Goal: Transaction & Acquisition: Subscribe to service/newsletter

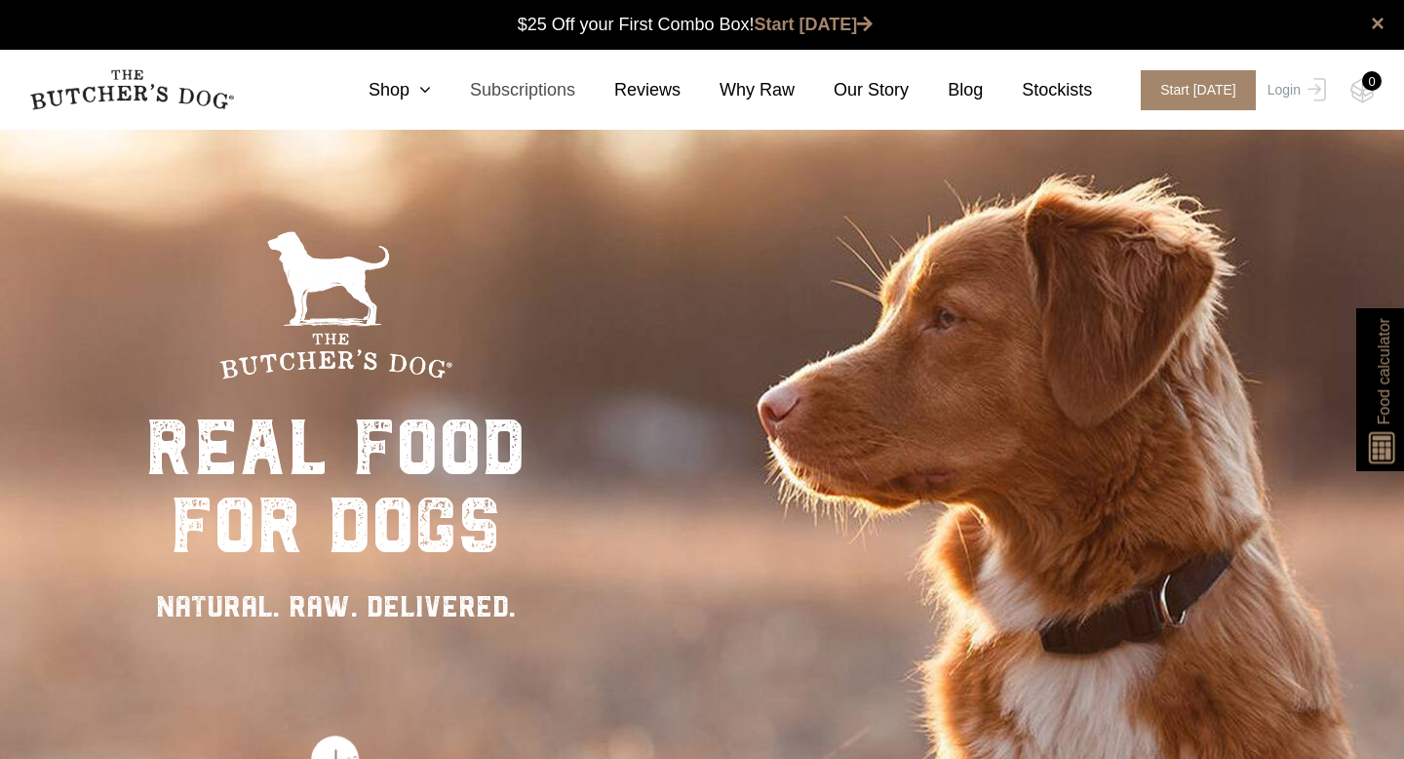
click at [440, 89] on link "Subscriptions" at bounding box center [503, 90] width 144 height 26
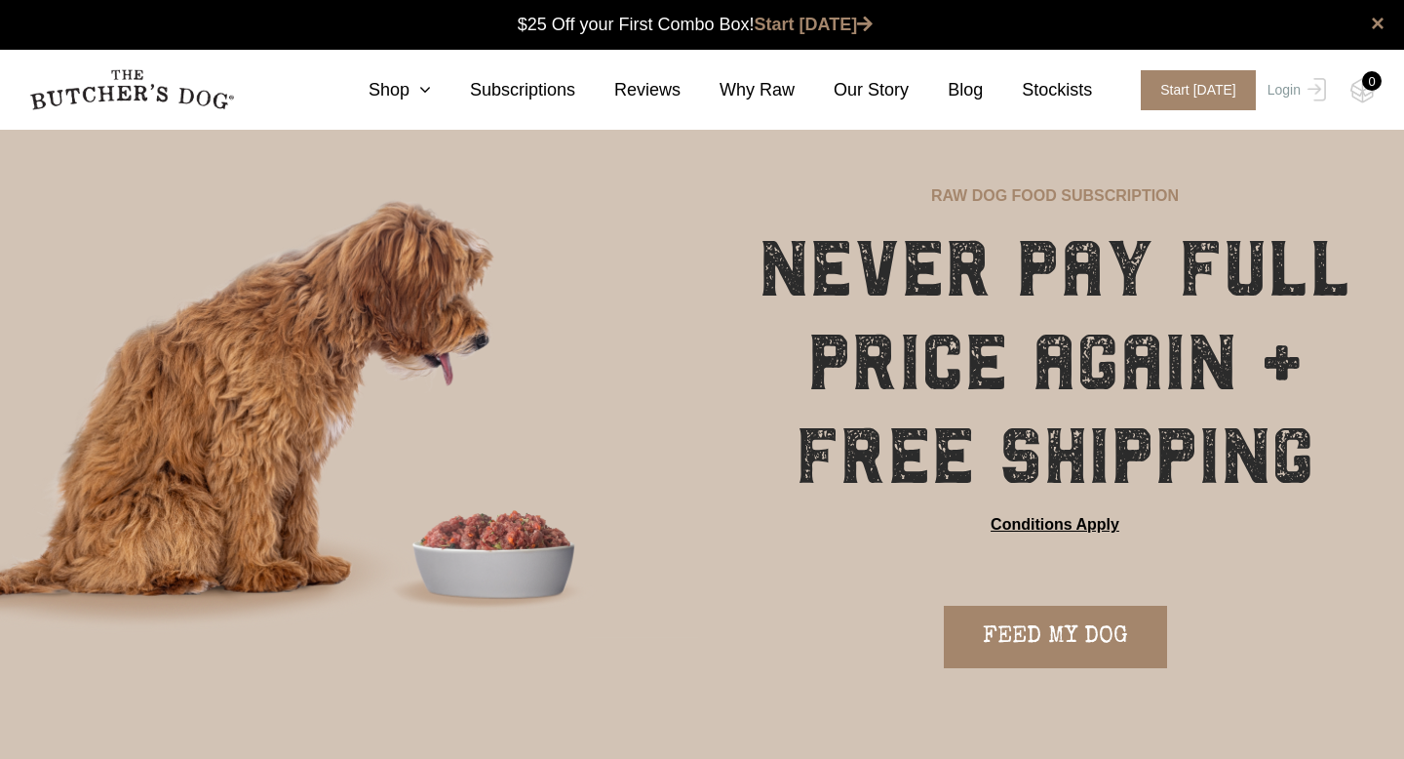
scroll to position [1, 0]
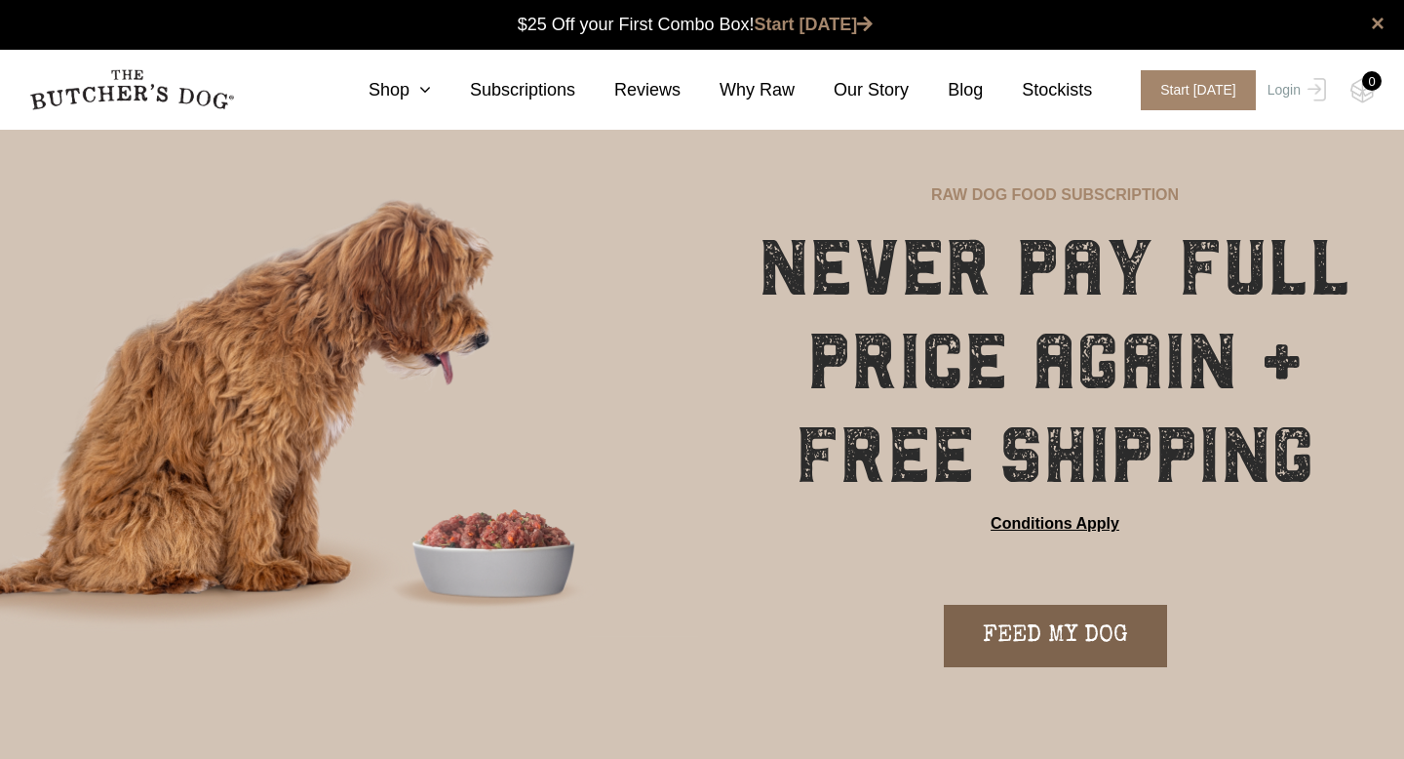
click at [992, 643] on link "FEED MY DOG" at bounding box center [1055, 636] width 223 height 62
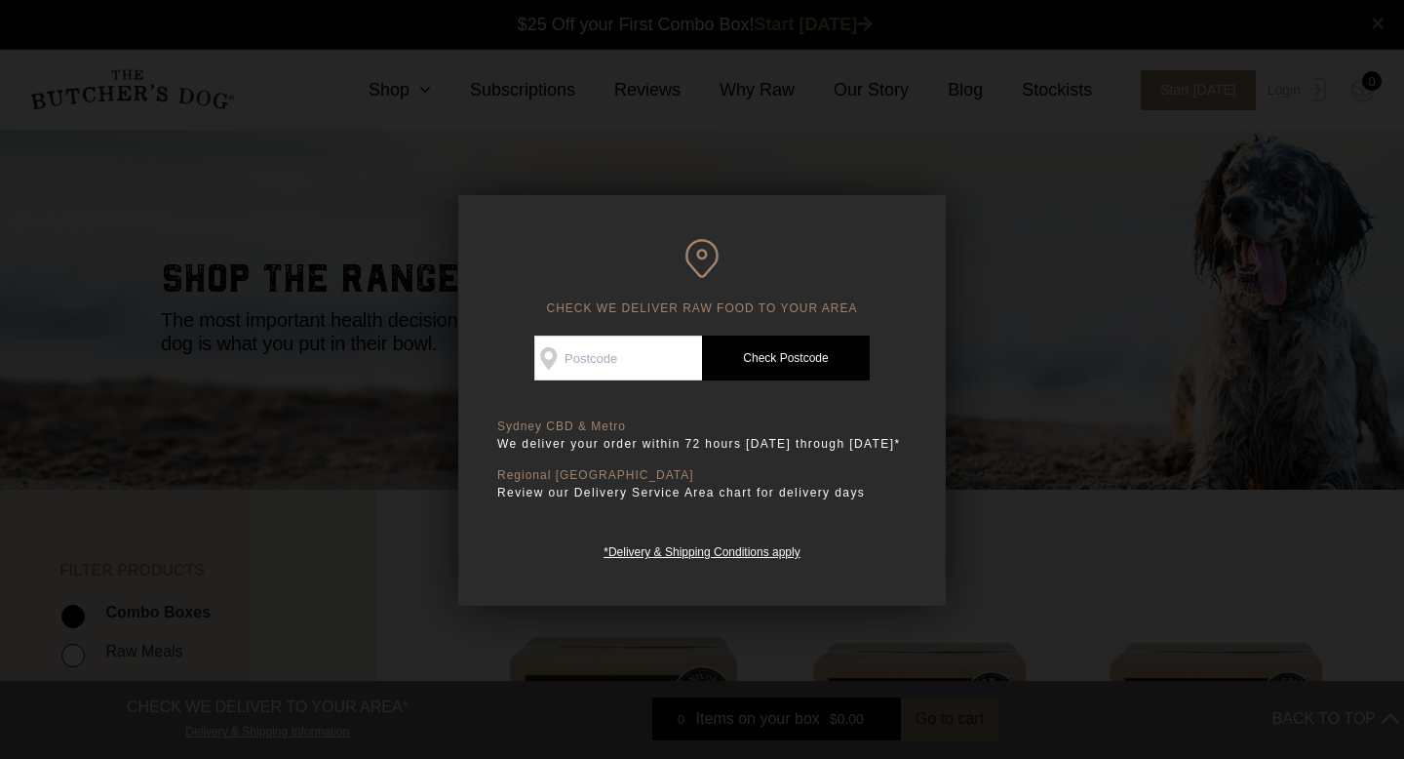
click at [600, 363] on input "Check Availability At" at bounding box center [618, 357] width 168 height 45
type input "3121"
click at [772, 357] on link "Check Postcode" at bounding box center [786, 357] width 168 height 45
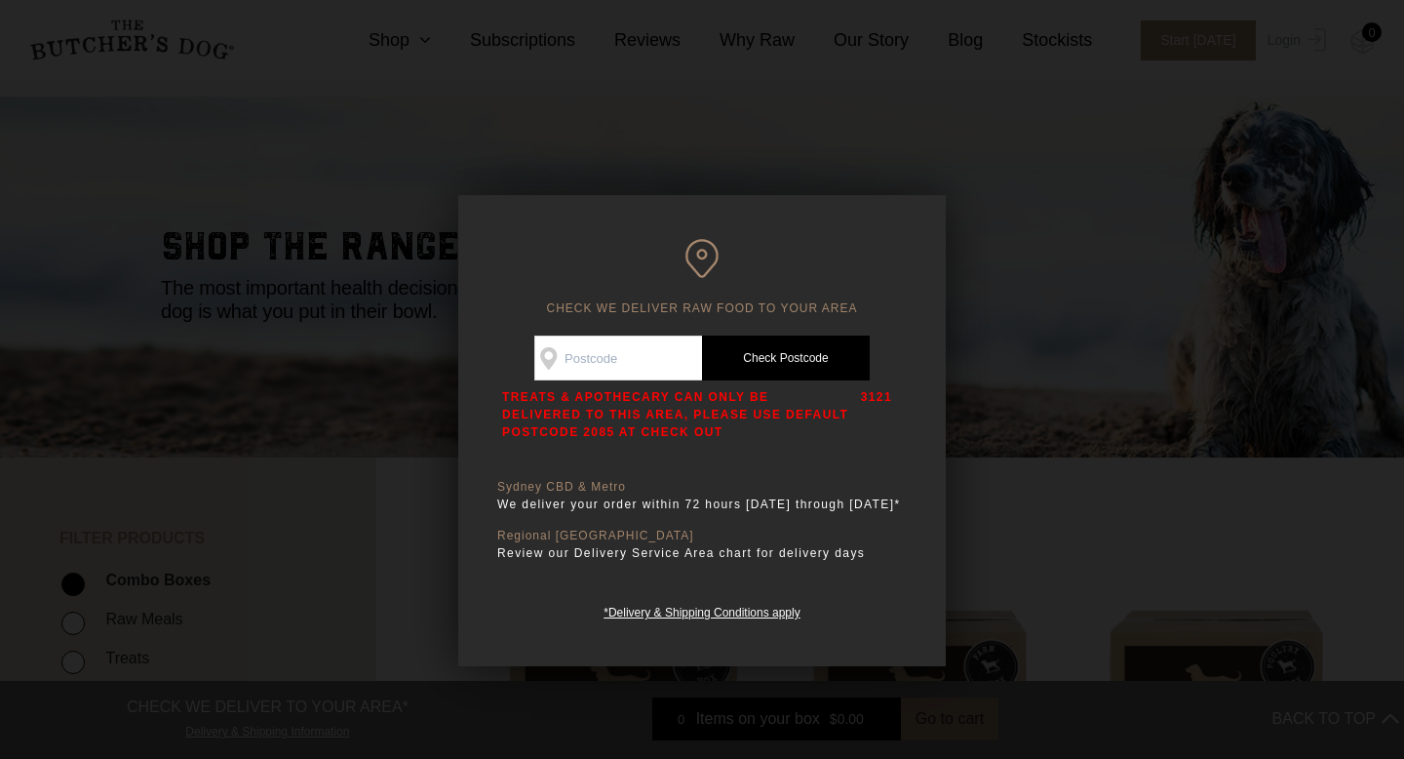
scroll to position [33, 0]
click at [437, 532] on div at bounding box center [702, 379] width 1404 height 759
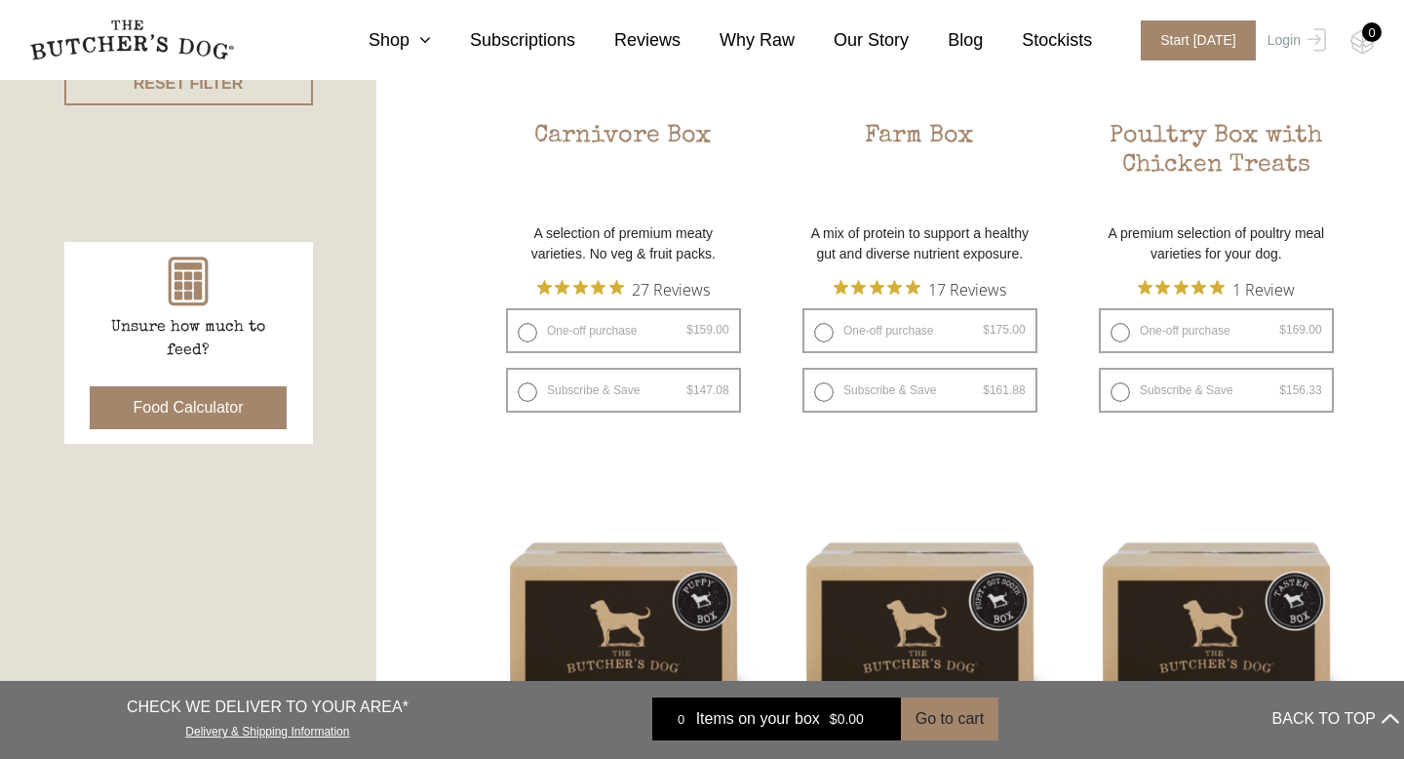
scroll to position [746, 0]
click at [423, 45] on icon at bounding box center [420, 40] width 21 height 18
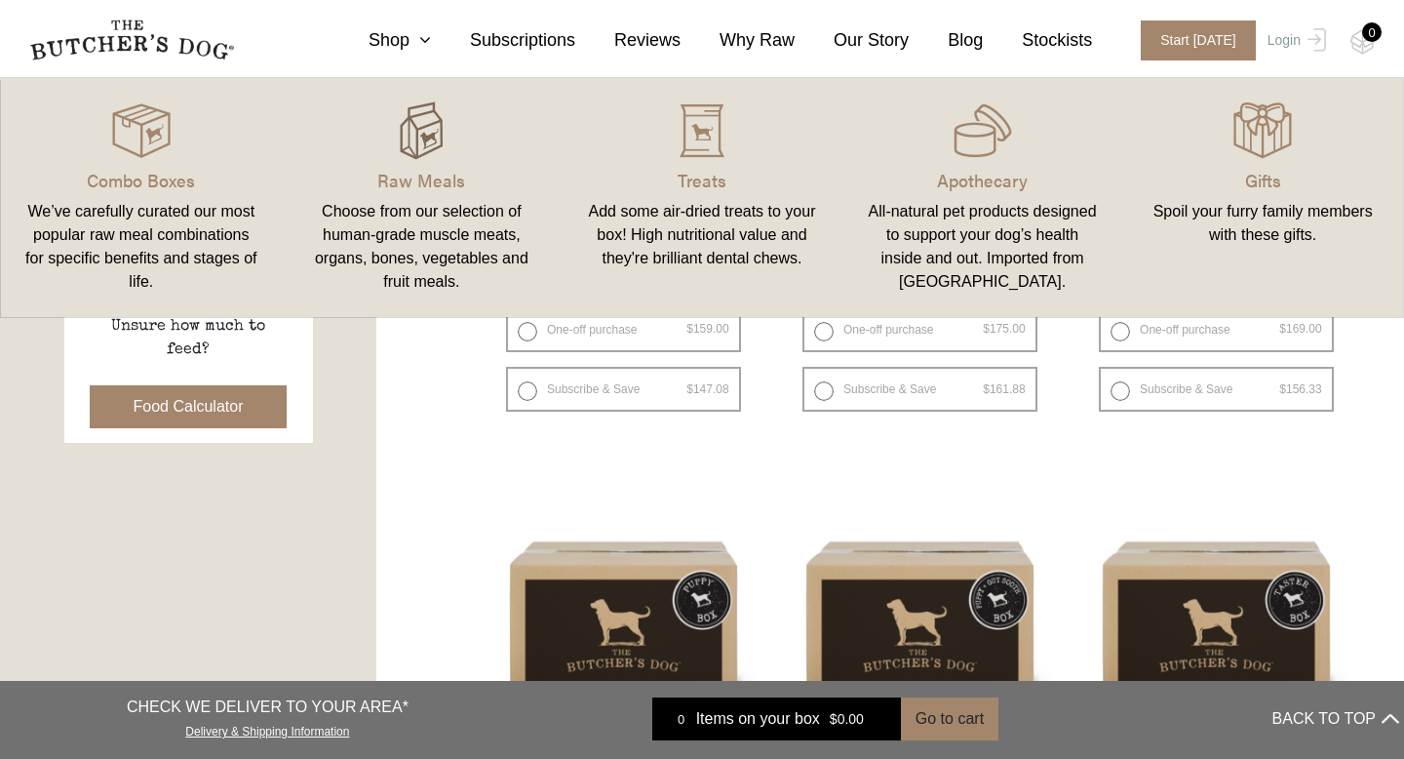
click at [396, 152] on img at bounding box center [421, 130] width 59 height 59
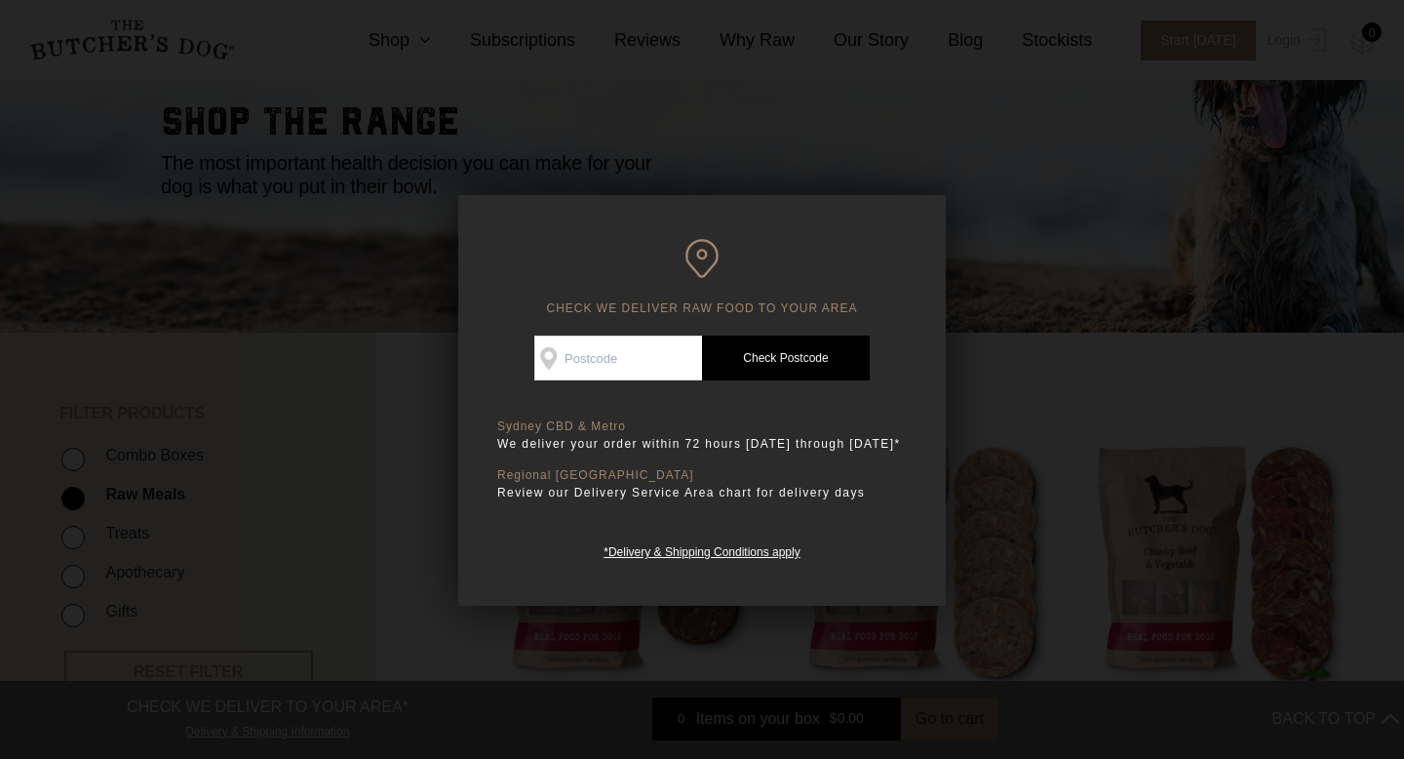
click at [396, 284] on div at bounding box center [702, 379] width 1404 height 759
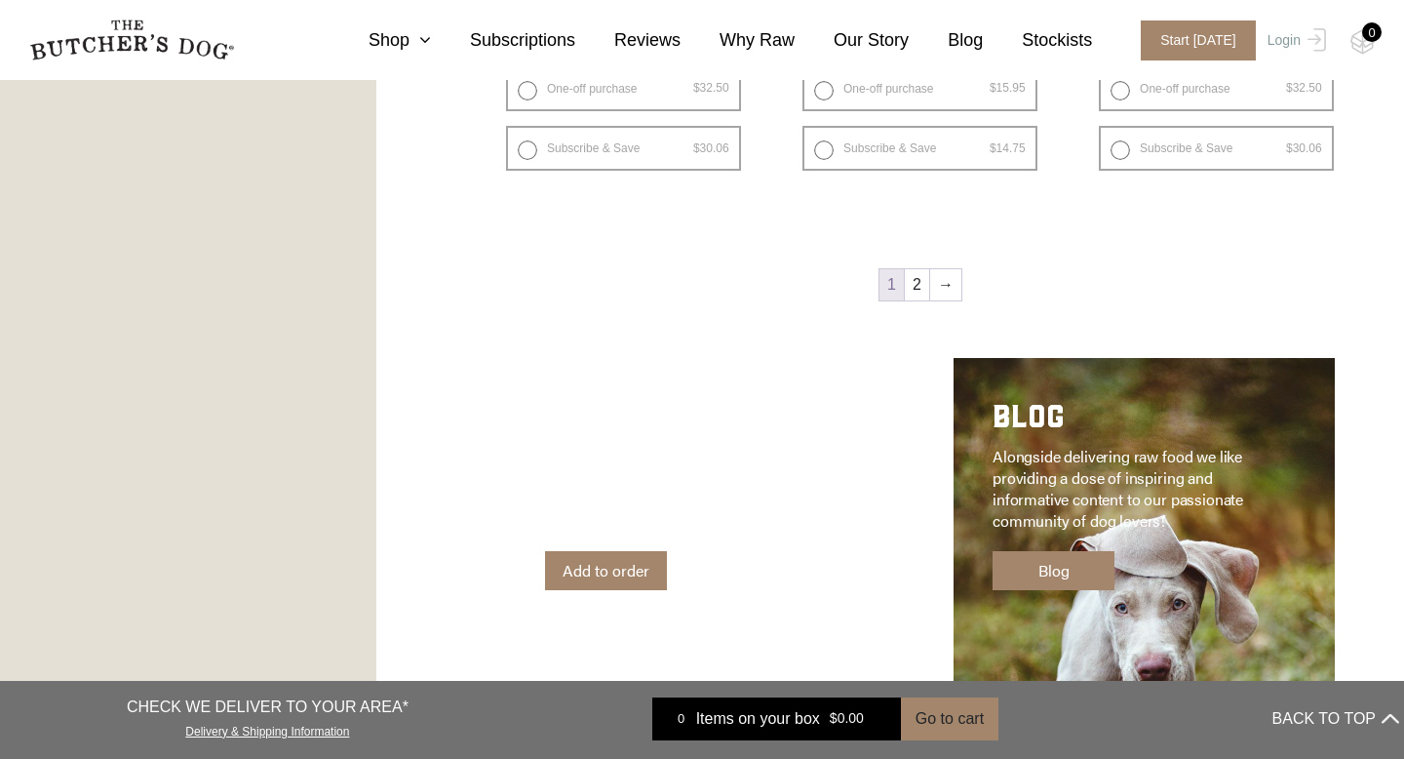
scroll to position [2729, 0]
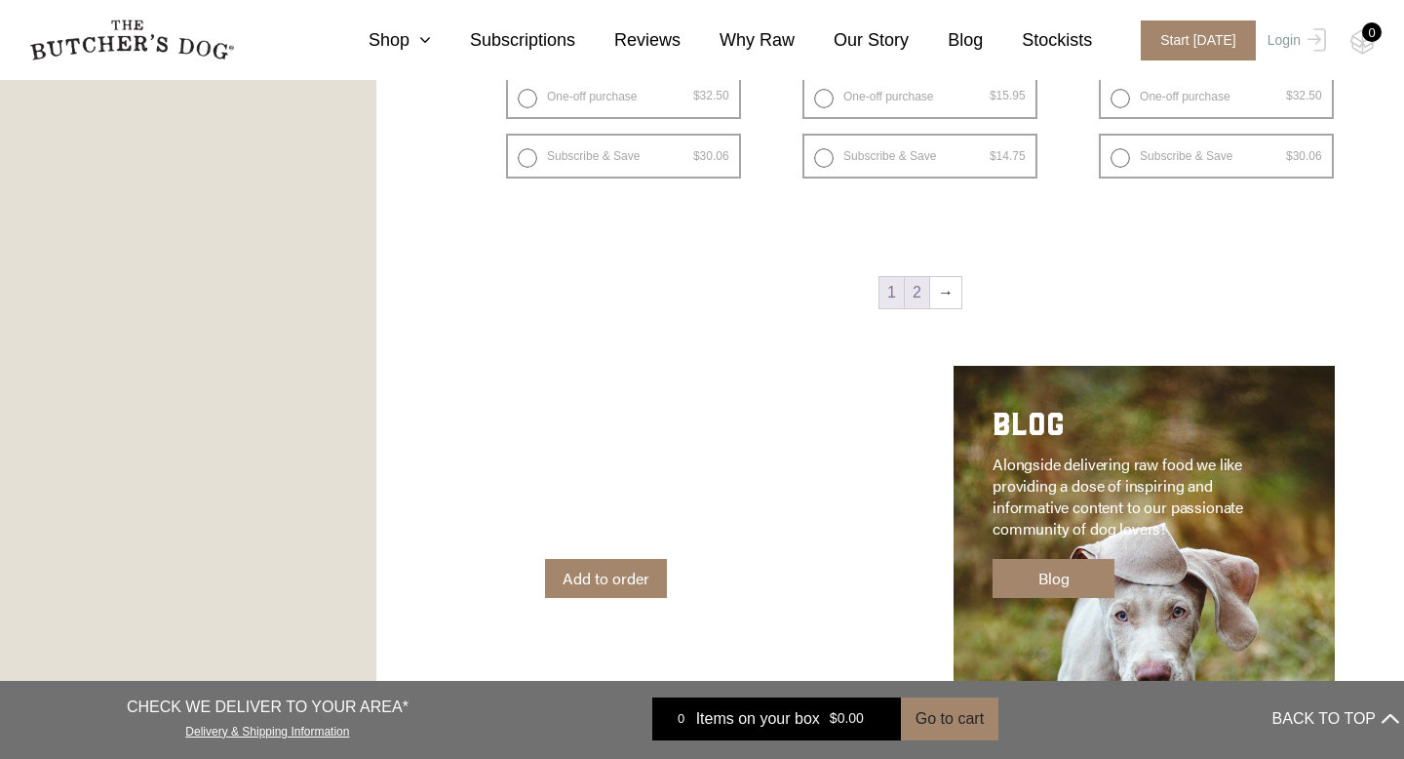
click at [927, 290] on link "2" at bounding box center [917, 292] width 24 height 31
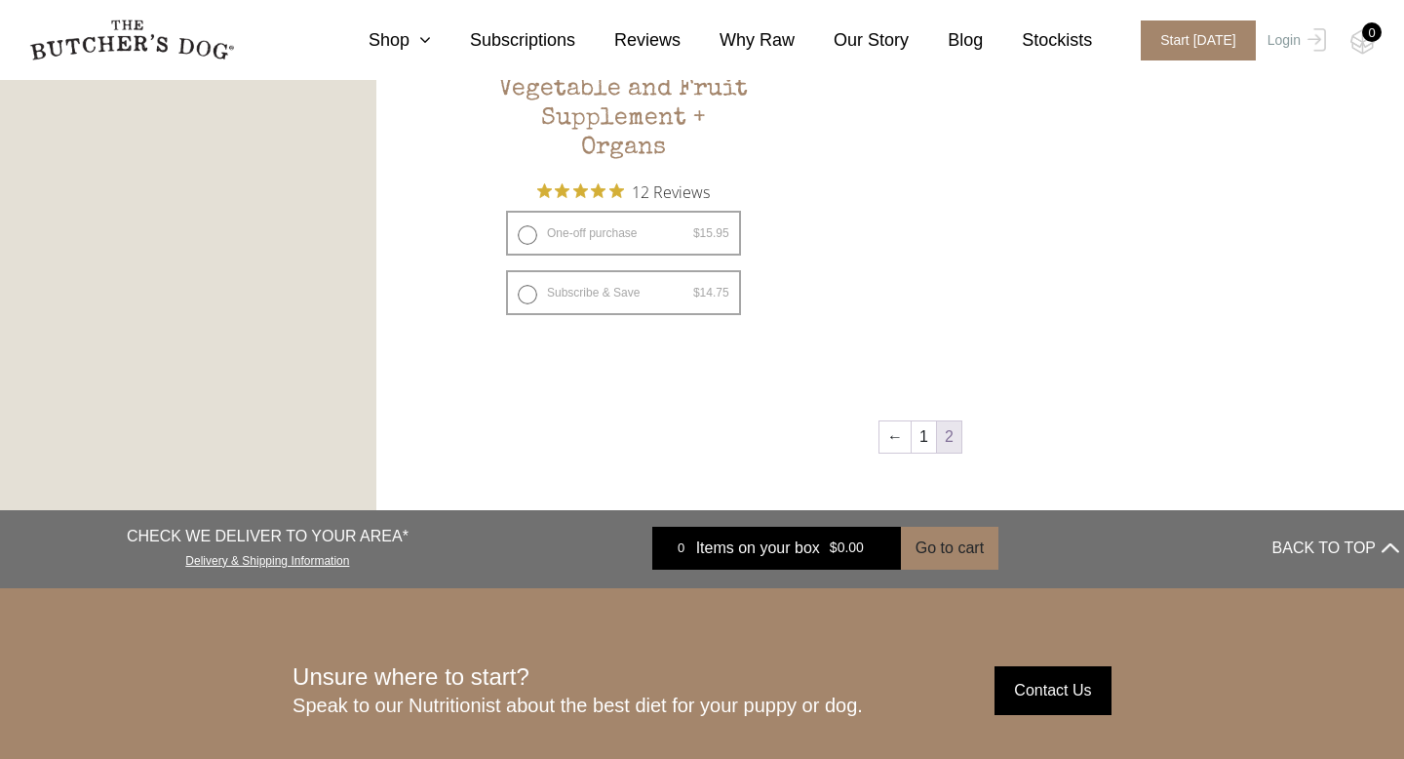
scroll to position [1661, 0]
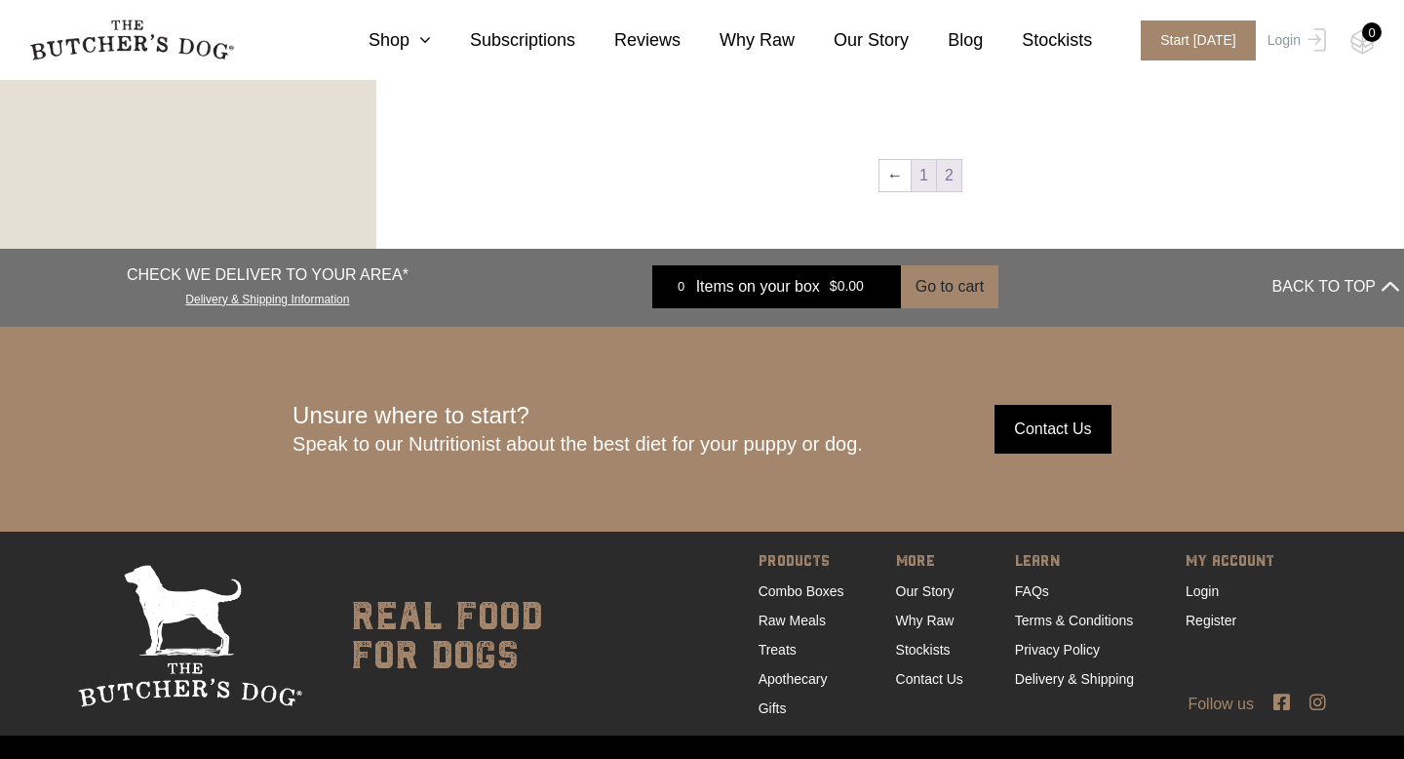
click at [924, 184] on link "1" at bounding box center [924, 175] width 24 height 31
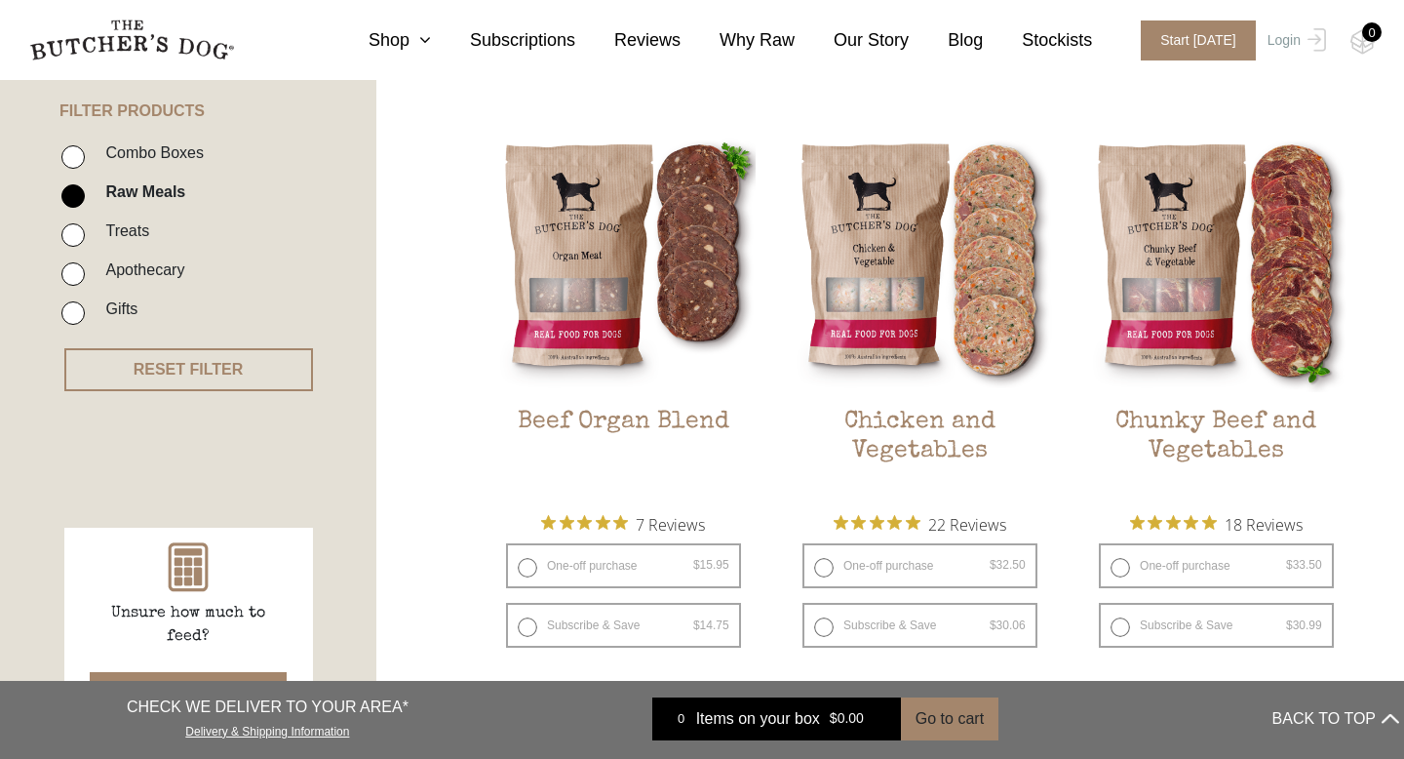
scroll to position [441, 0]
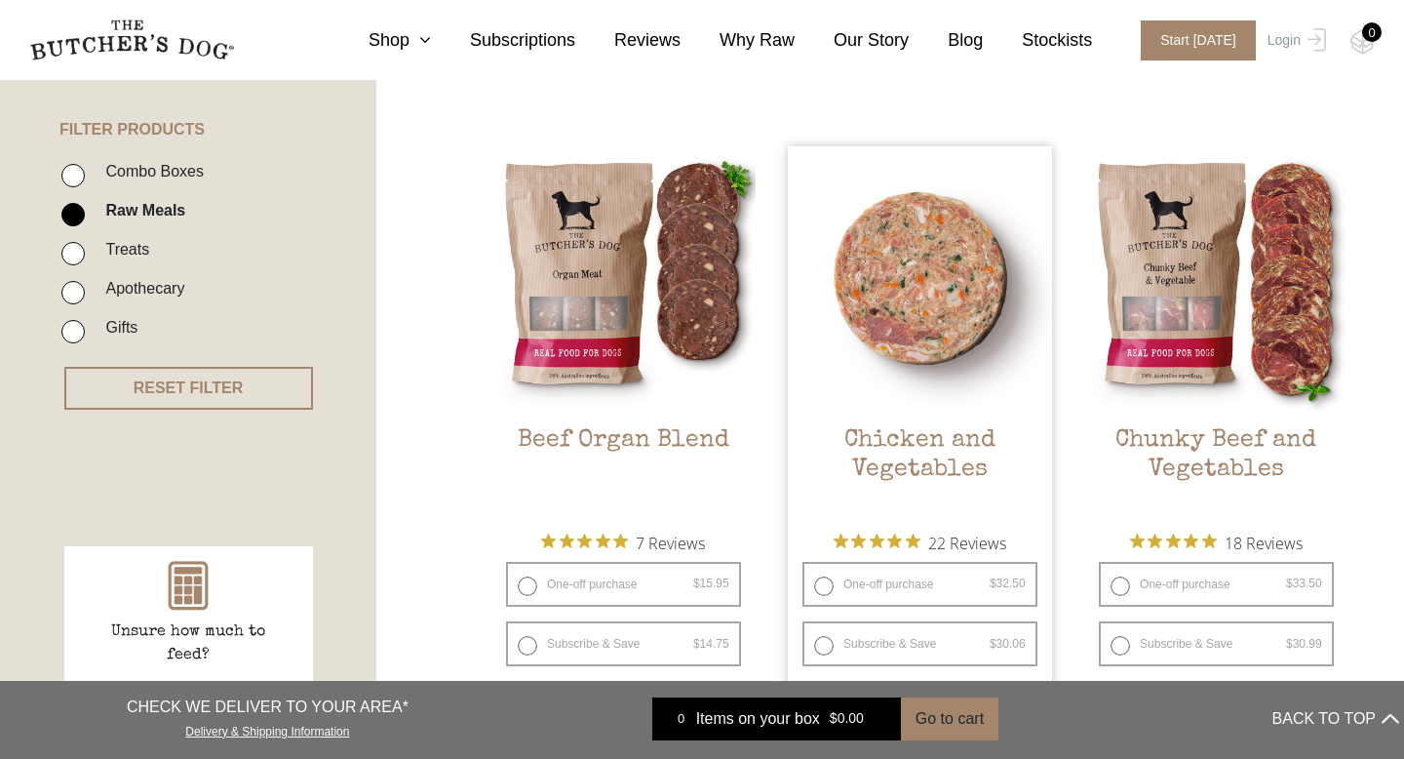
click at [924, 184] on img at bounding box center [920, 278] width 264 height 264
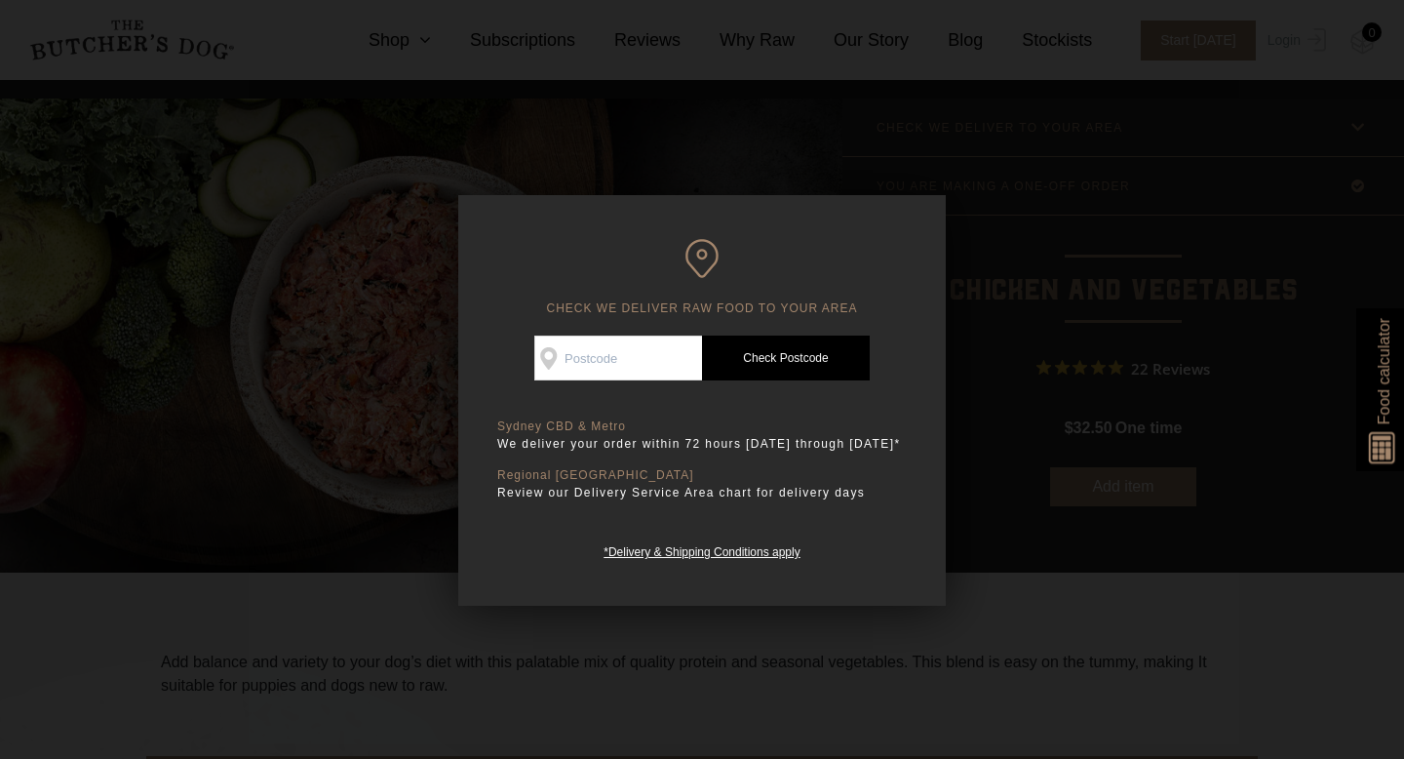
scroll to position [31, 0]
click at [948, 318] on div at bounding box center [702, 379] width 1404 height 759
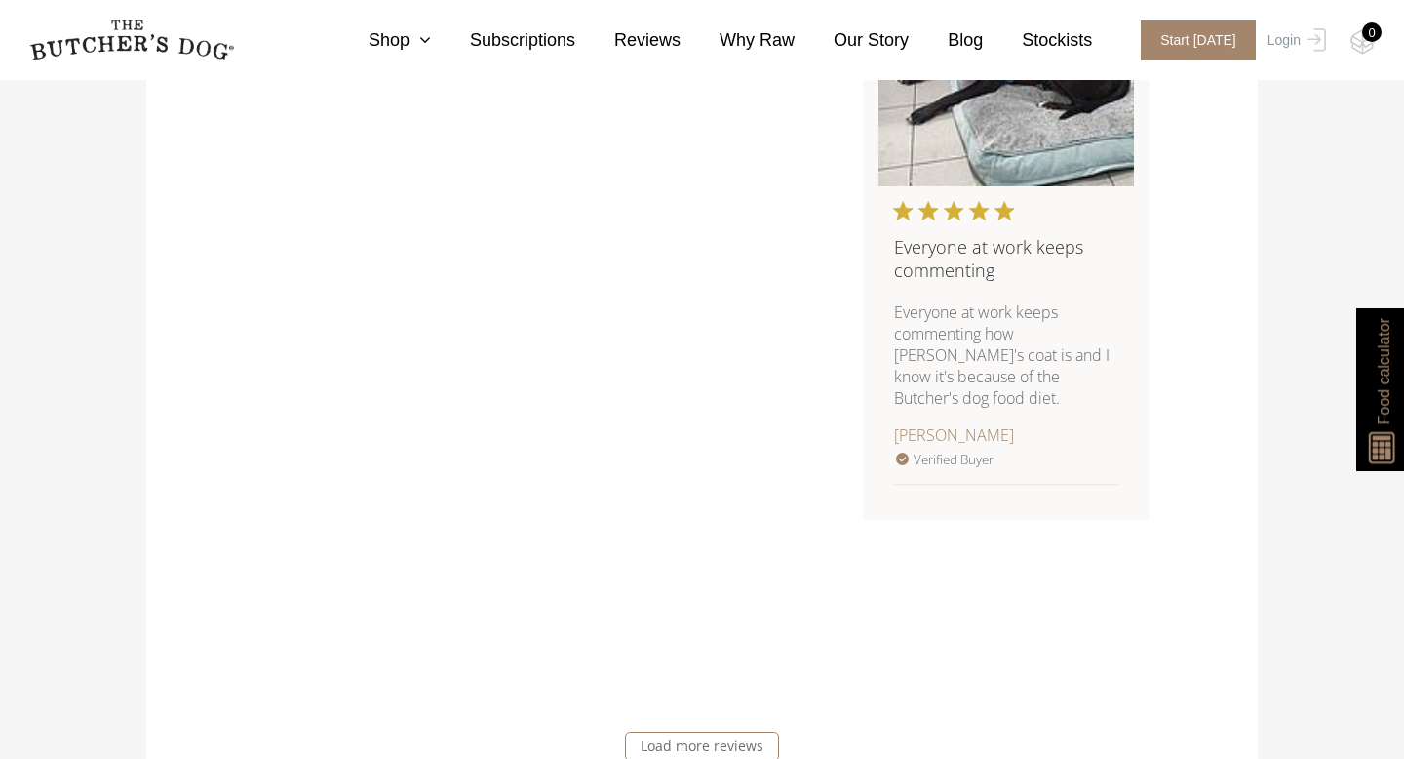
scroll to position [4220, 0]
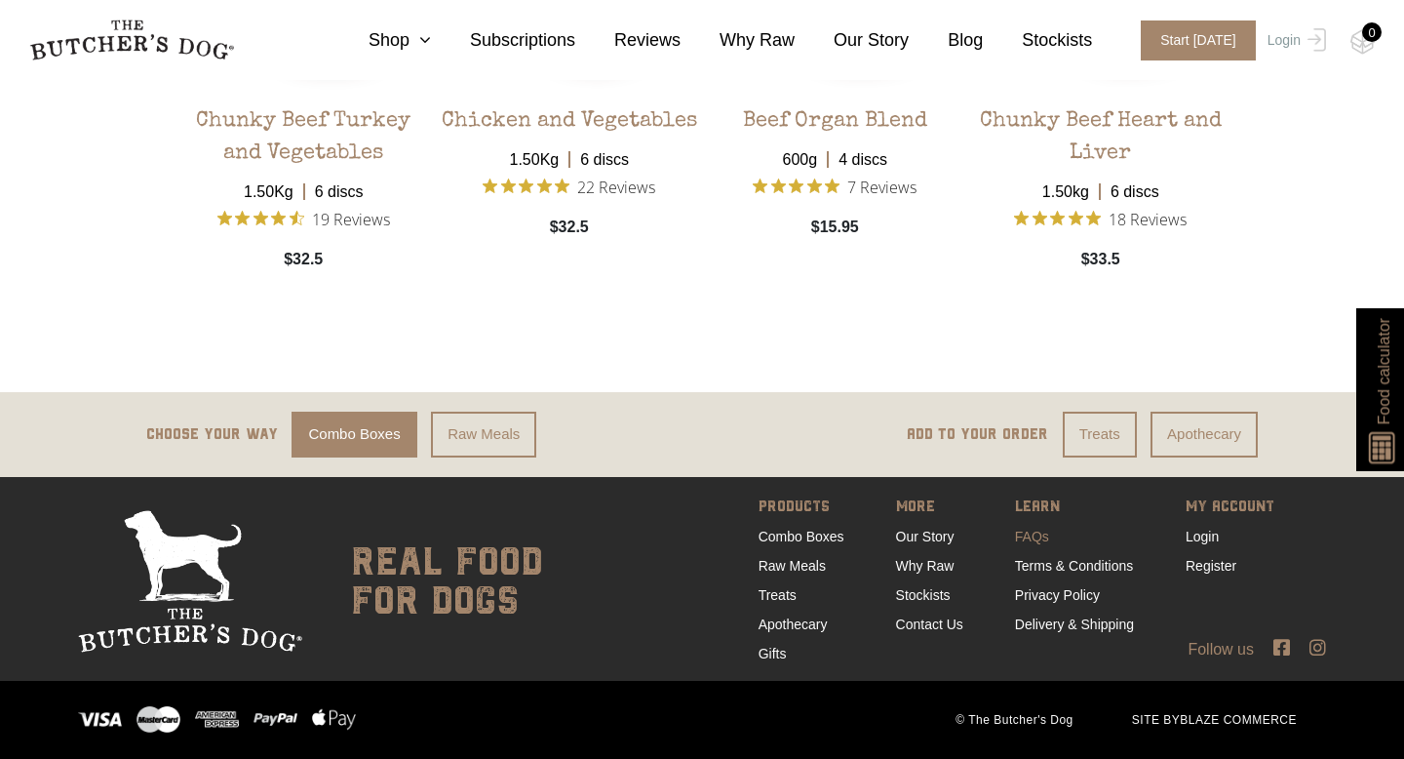
click at [1017, 536] on link "FAQs" at bounding box center [1032, 537] width 34 height 16
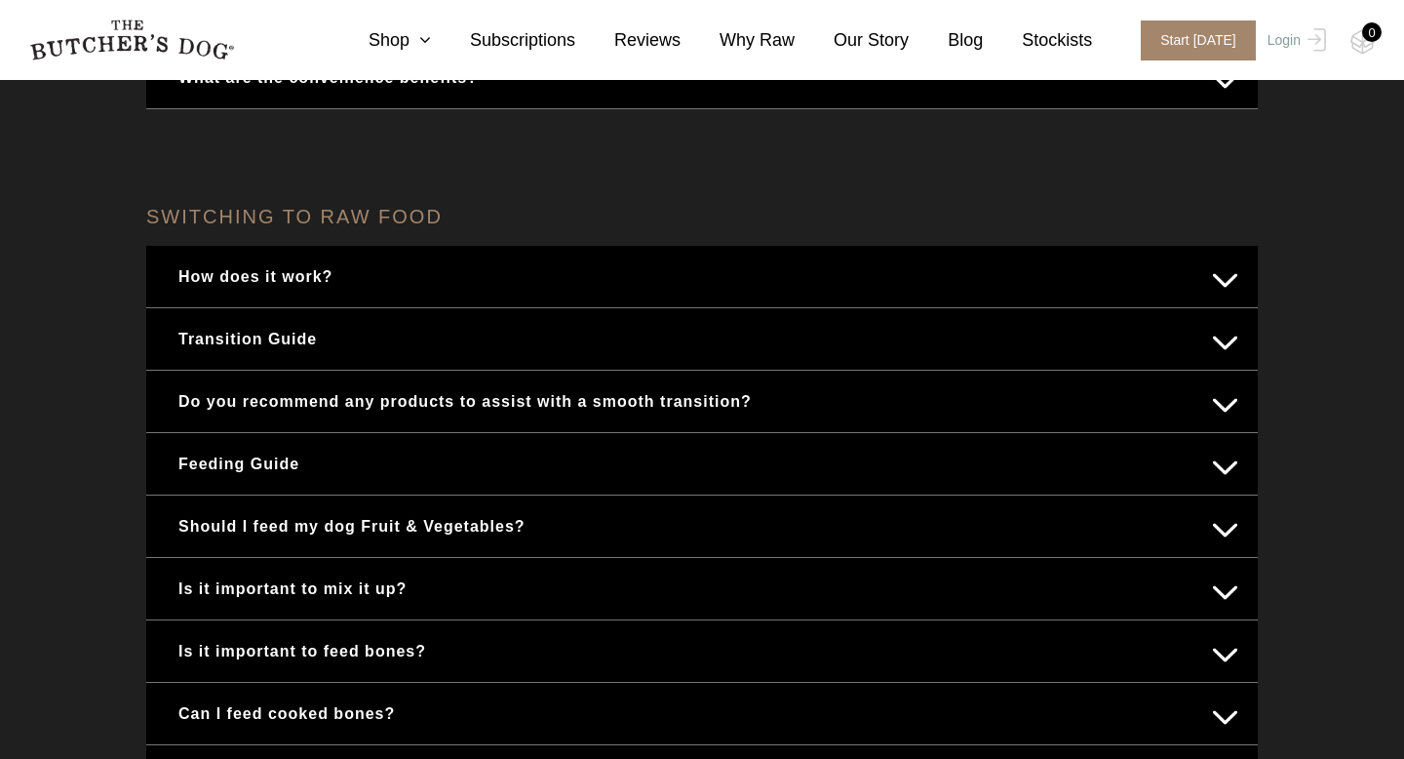
scroll to position [700, 0]
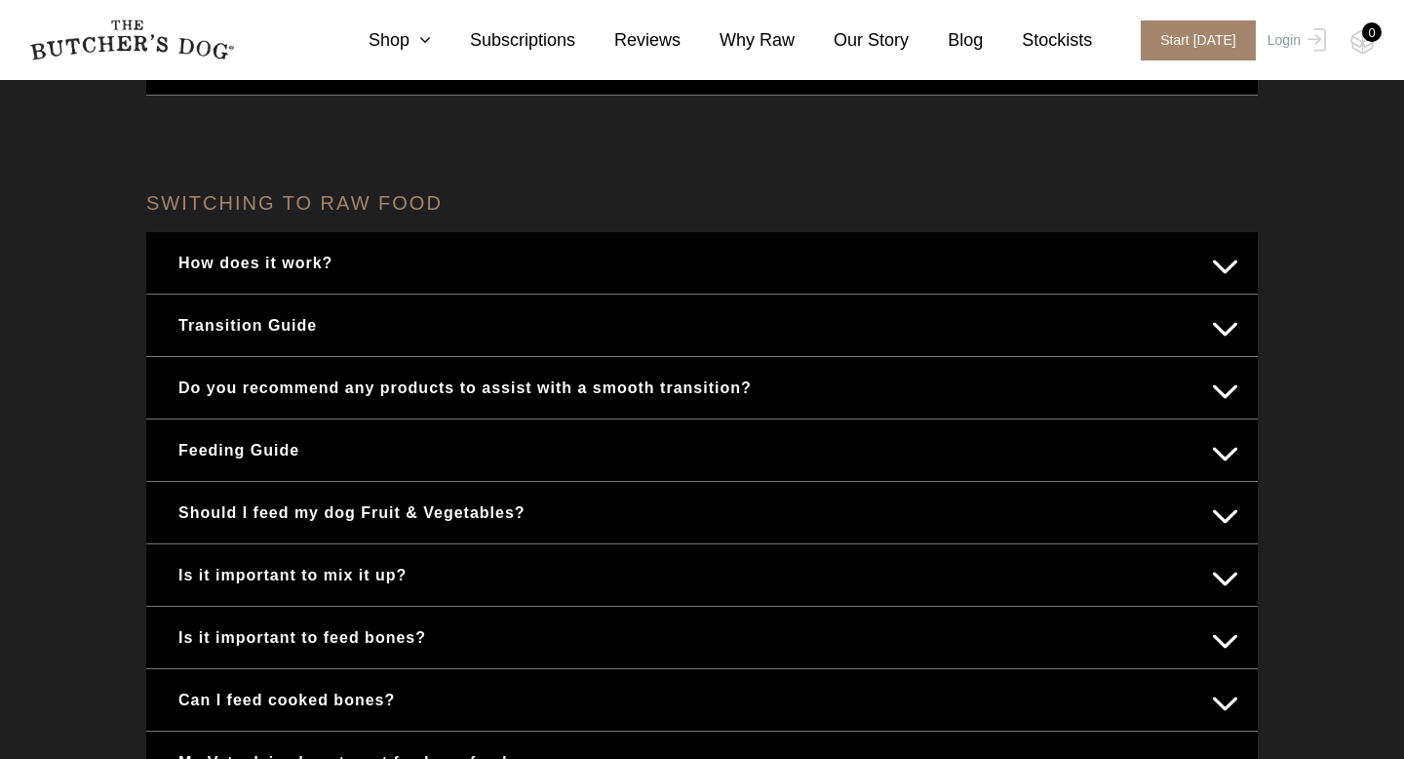
click at [950, 434] on button "Feeding Guide" at bounding box center [702, 450] width 1073 height 38
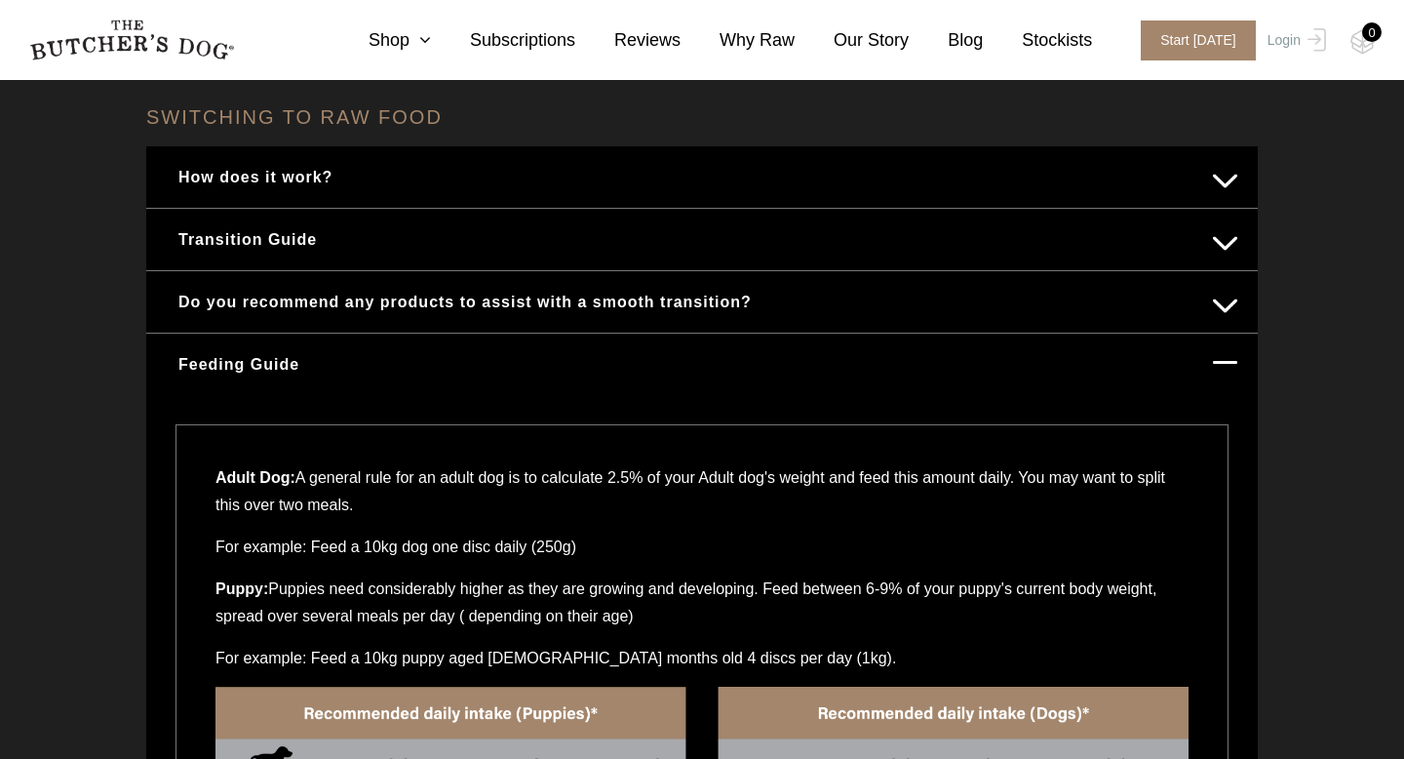
scroll to position [787, 0]
click at [911, 491] on p "Adult Dog: A general rule for an adult dog is to calculate 2.5% of your Adult d…" at bounding box center [702, 497] width 973 height 69
click at [911, 480] on p "Adult Dog: A general rule for an adult dog is to calculate 2.5% of your Adult d…" at bounding box center [702, 497] width 973 height 69
drag, startPoint x: 900, startPoint y: 507, endPoint x: 900, endPoint y: 485, distance: 22.4
click at [900, 485] on p "Adult Dog: A general rule for an adult dog is to calculate 2.5% of your Adult d…" at bounding box center [702, 497] width 973 height 69
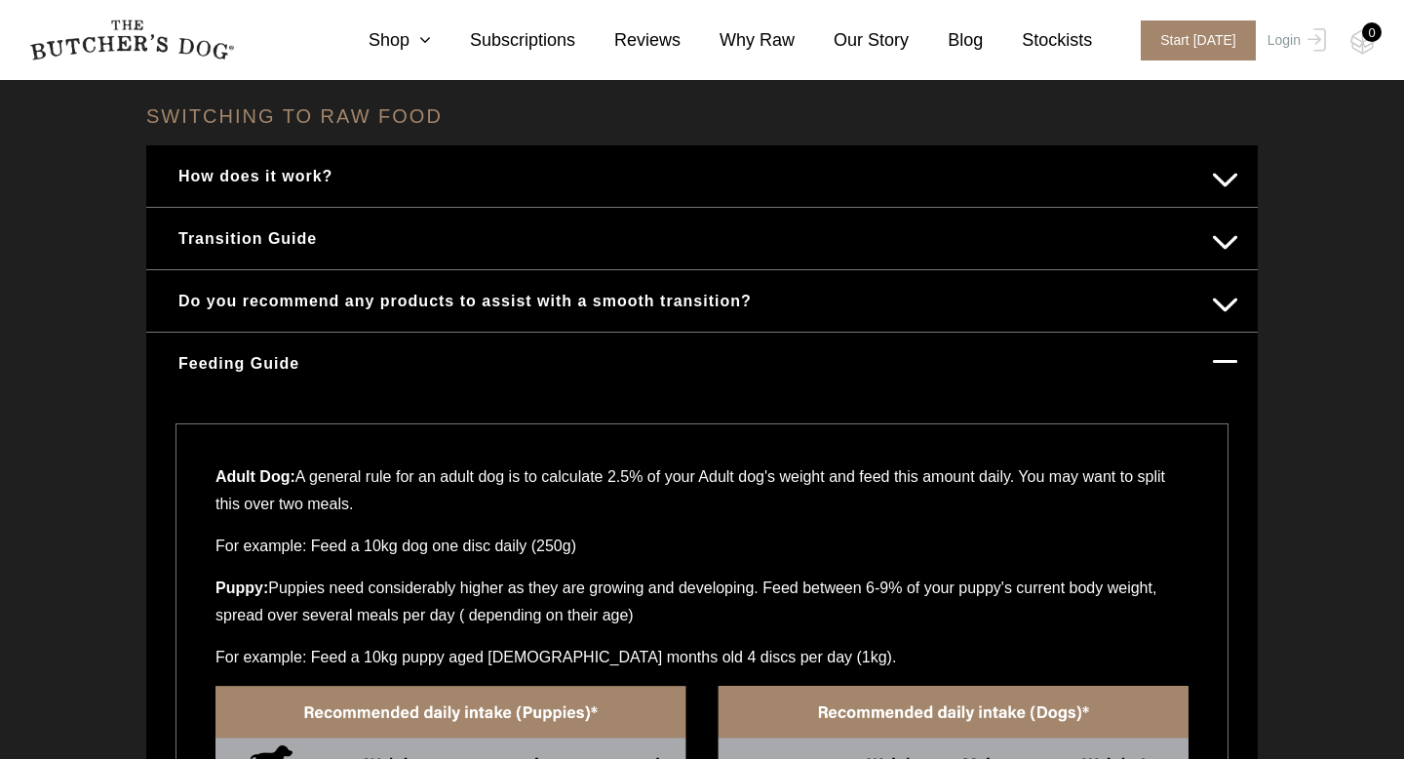
click at [845, 505] on p "Adult Dog: A general rule for an adult dog is to calculate 2.5% of your Adult d…" at bounding box center [702, 497] width 973 height 69
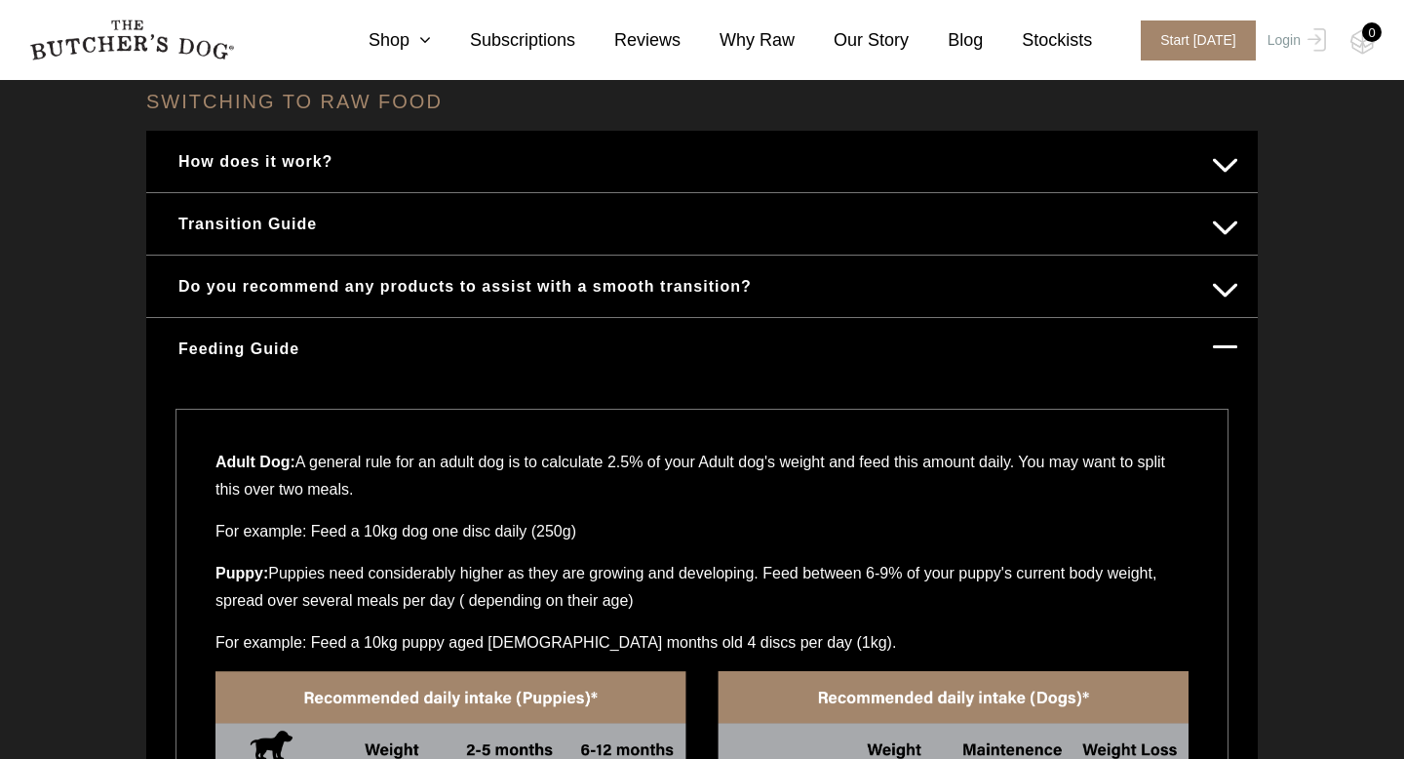
scroll to position [805, 0]
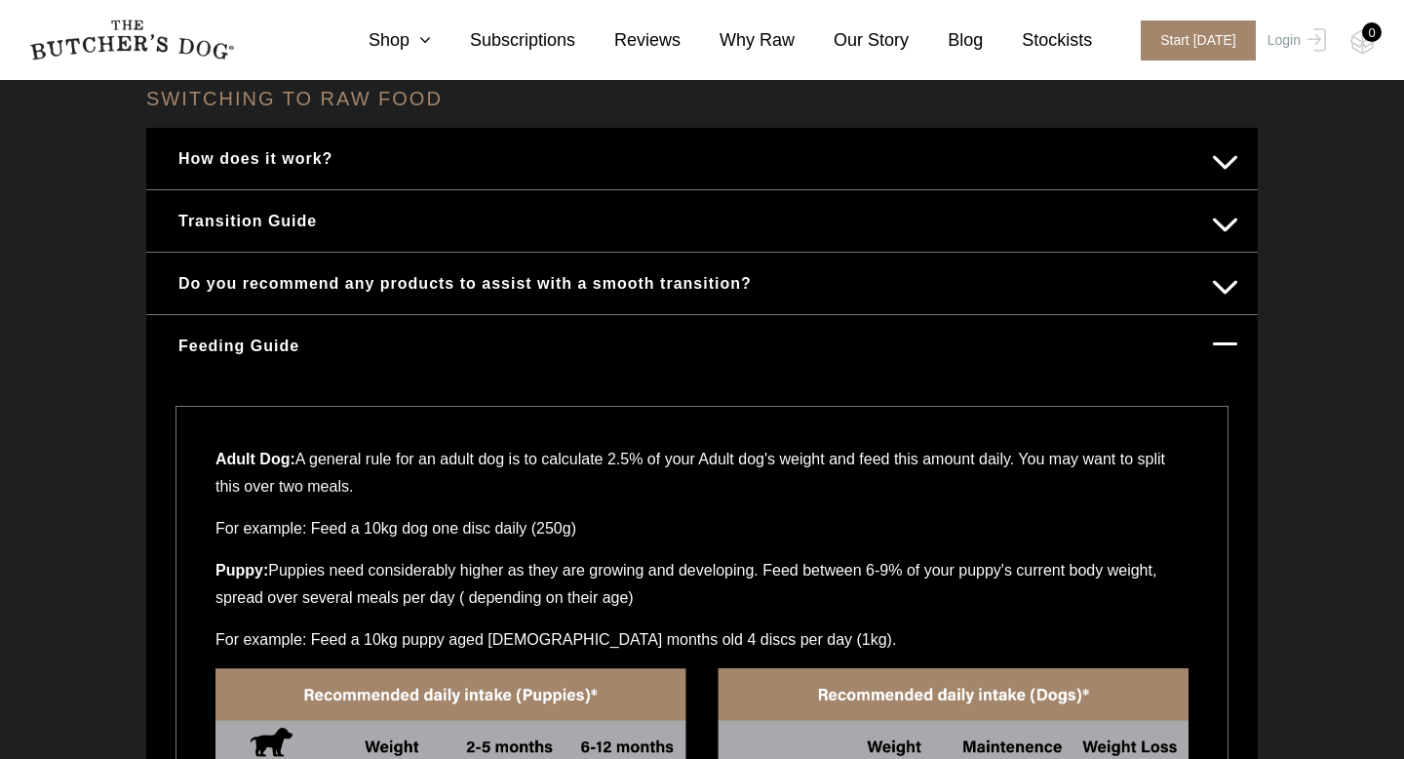
drag, startPoint x: 828, startPoint y: 595, endPoint x: 828, endPoint y: 577, distance: 17.6
click at [828, 577] on p "Puppy: Puppies need considerably higher as they are growing and developing. Fee…" at bounding box center [702, 591] width 973 height 69
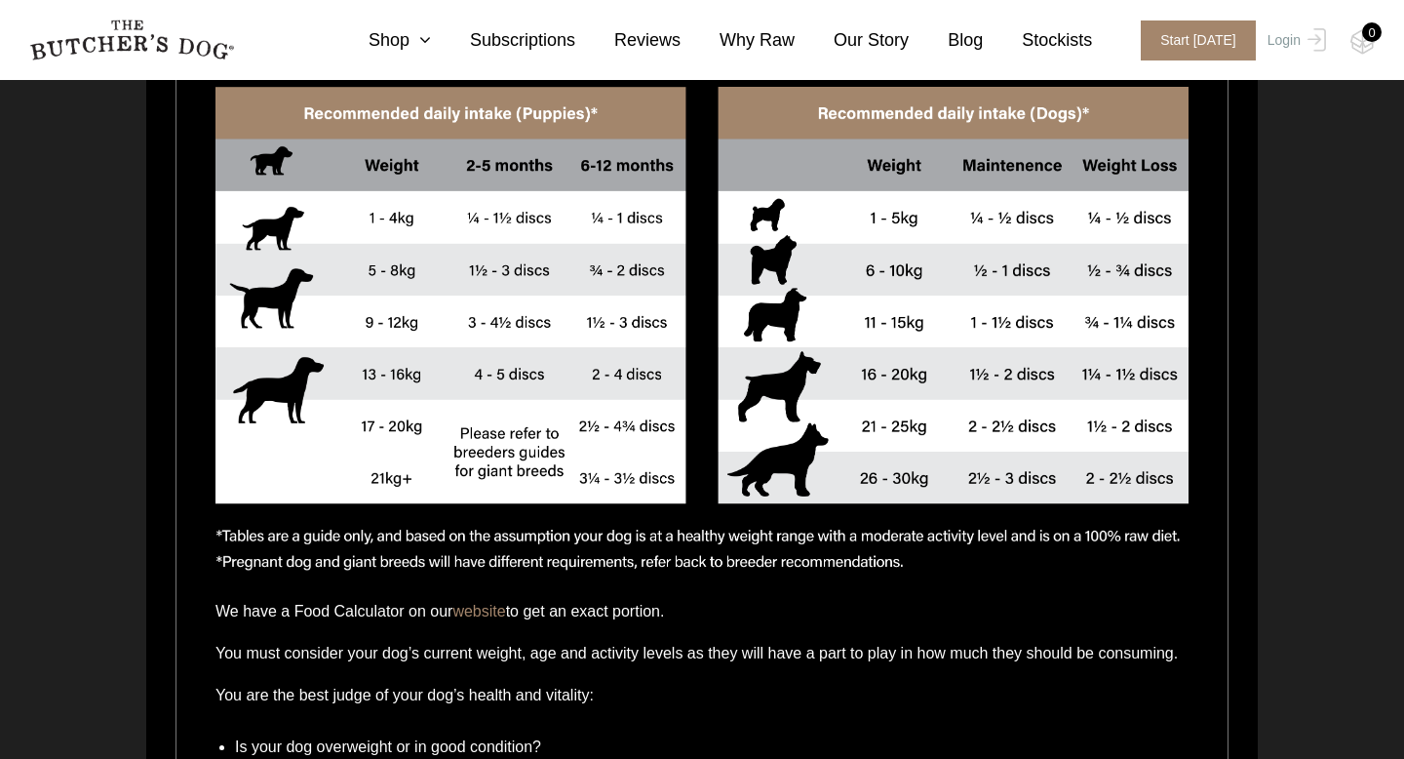
scroll to position [1389, 0]
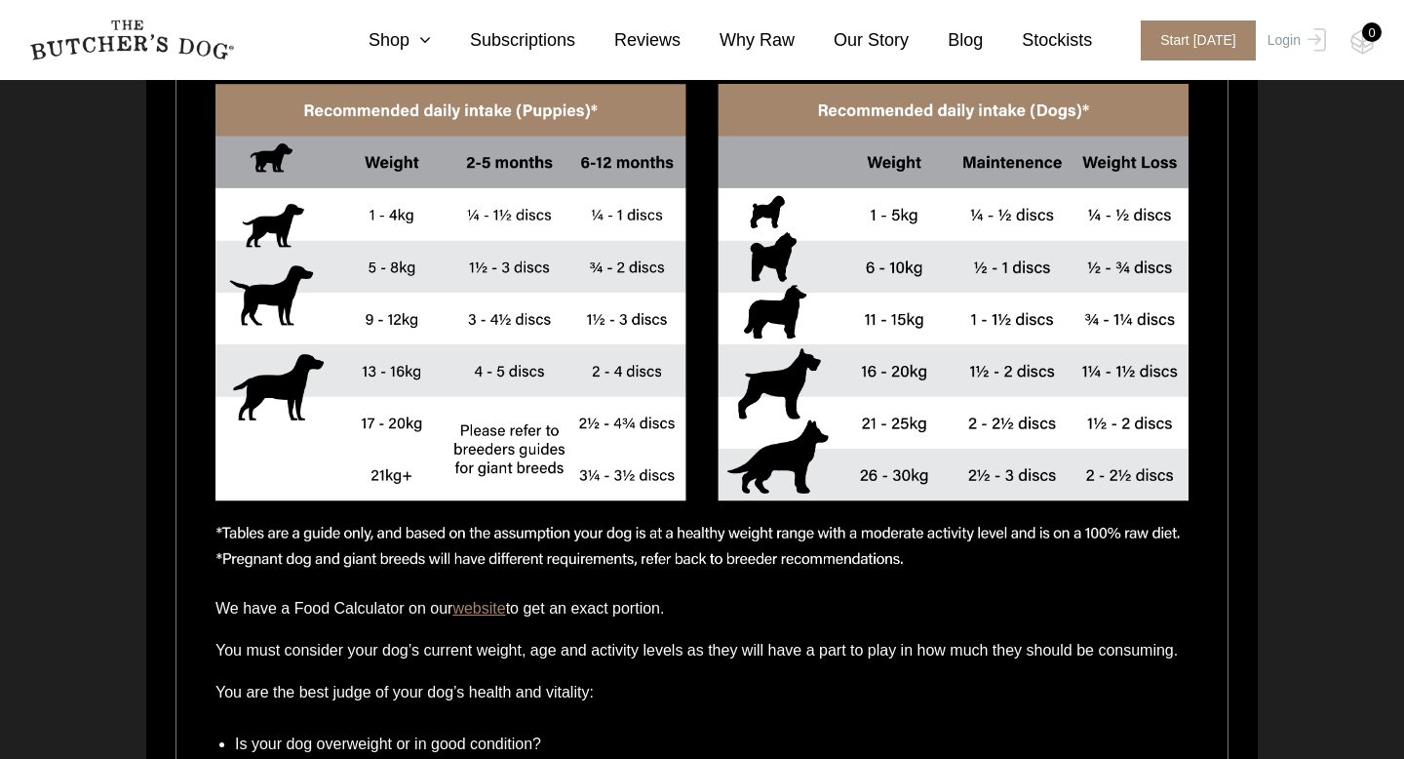
click at [504, 610] on link "website" at bounding box center [479, 608] width 53 height 17
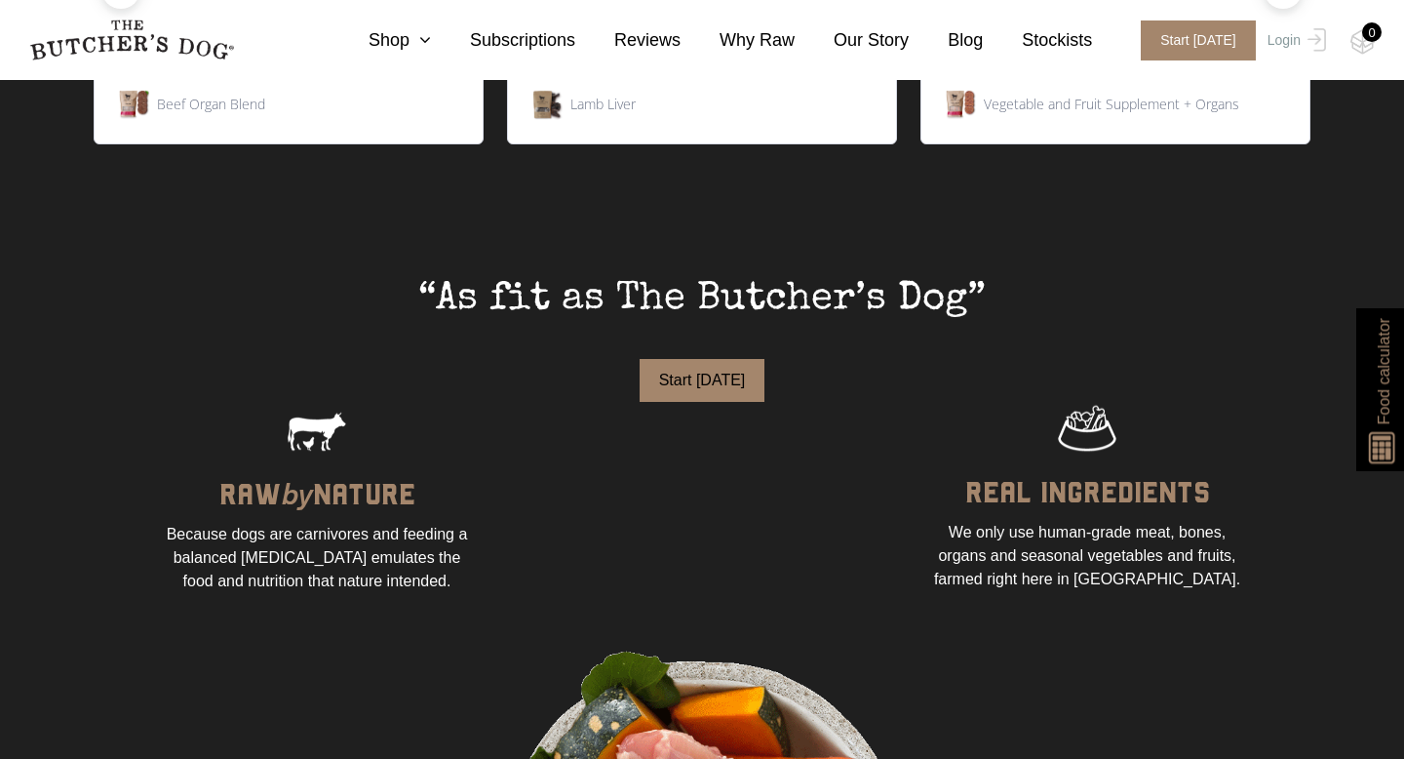
scroll to position [1197, 0]
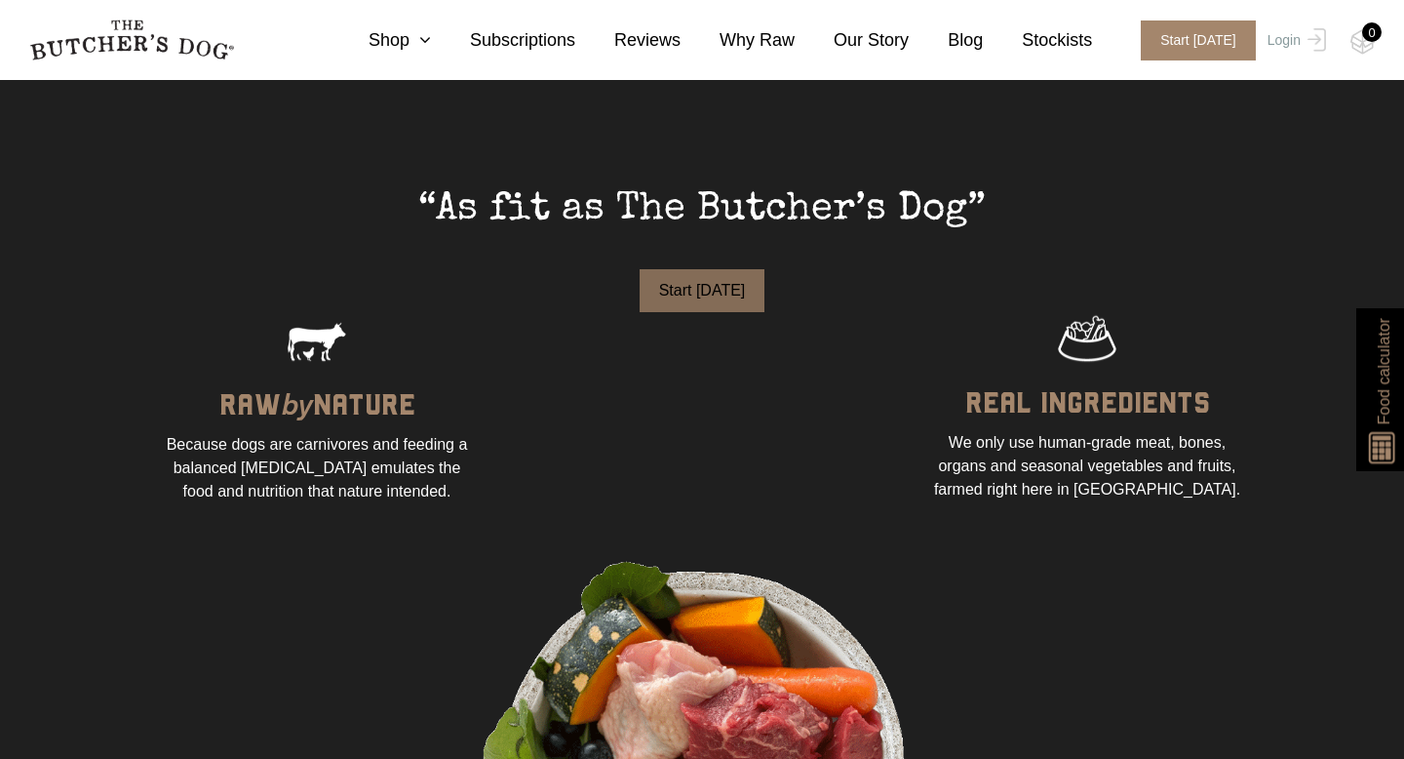
click at [693, 286] on button "Start Today" at bounding box center [703, 290] width 126 height 43
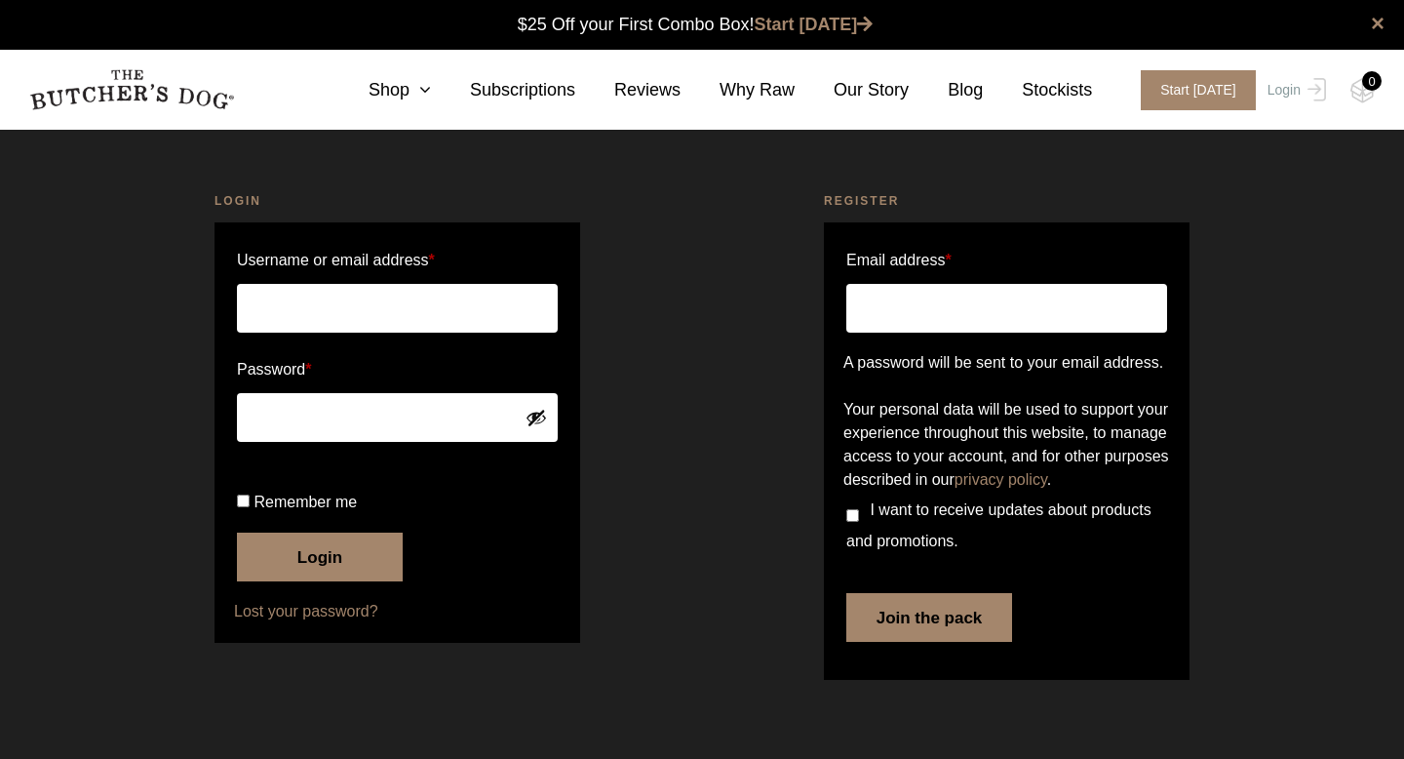
scroll to position [21, 0]
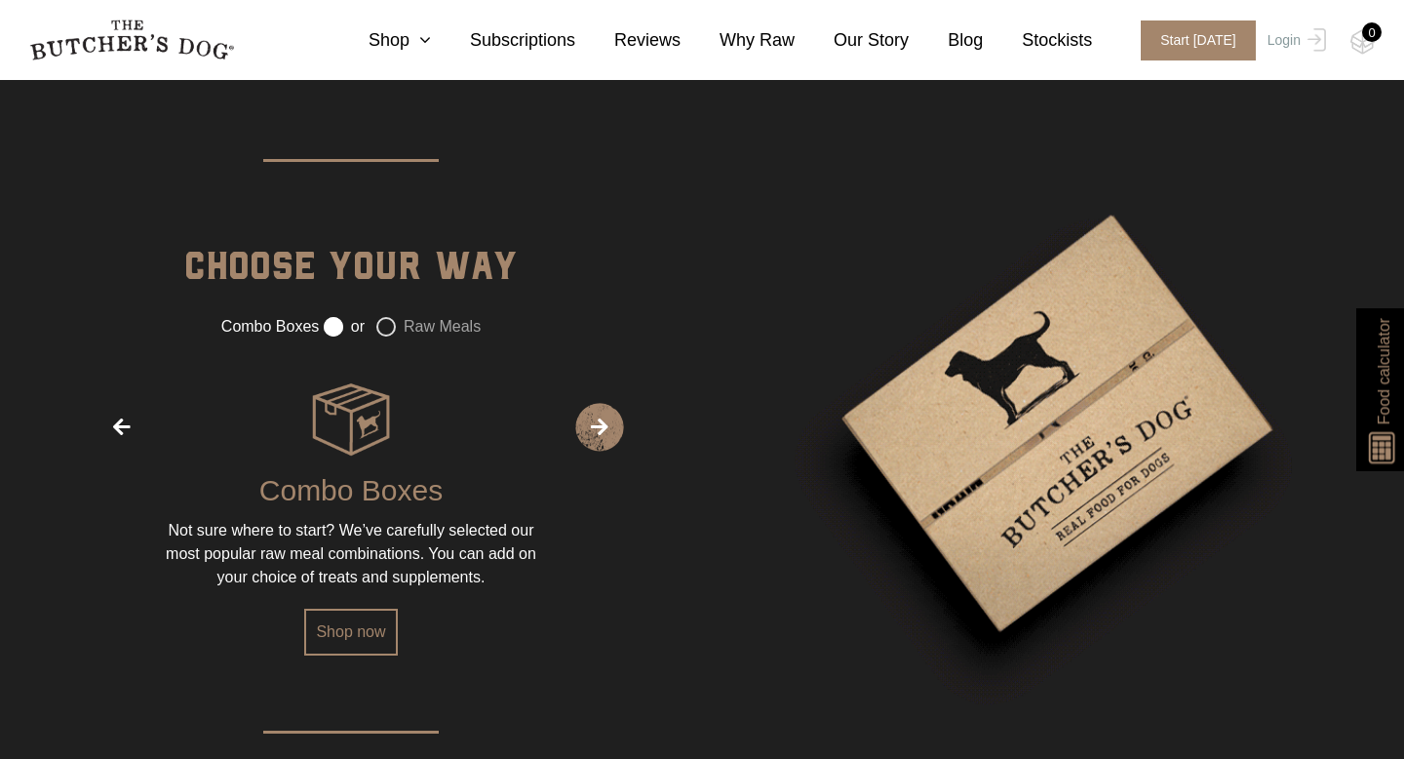
scroll to position [2438, 0]
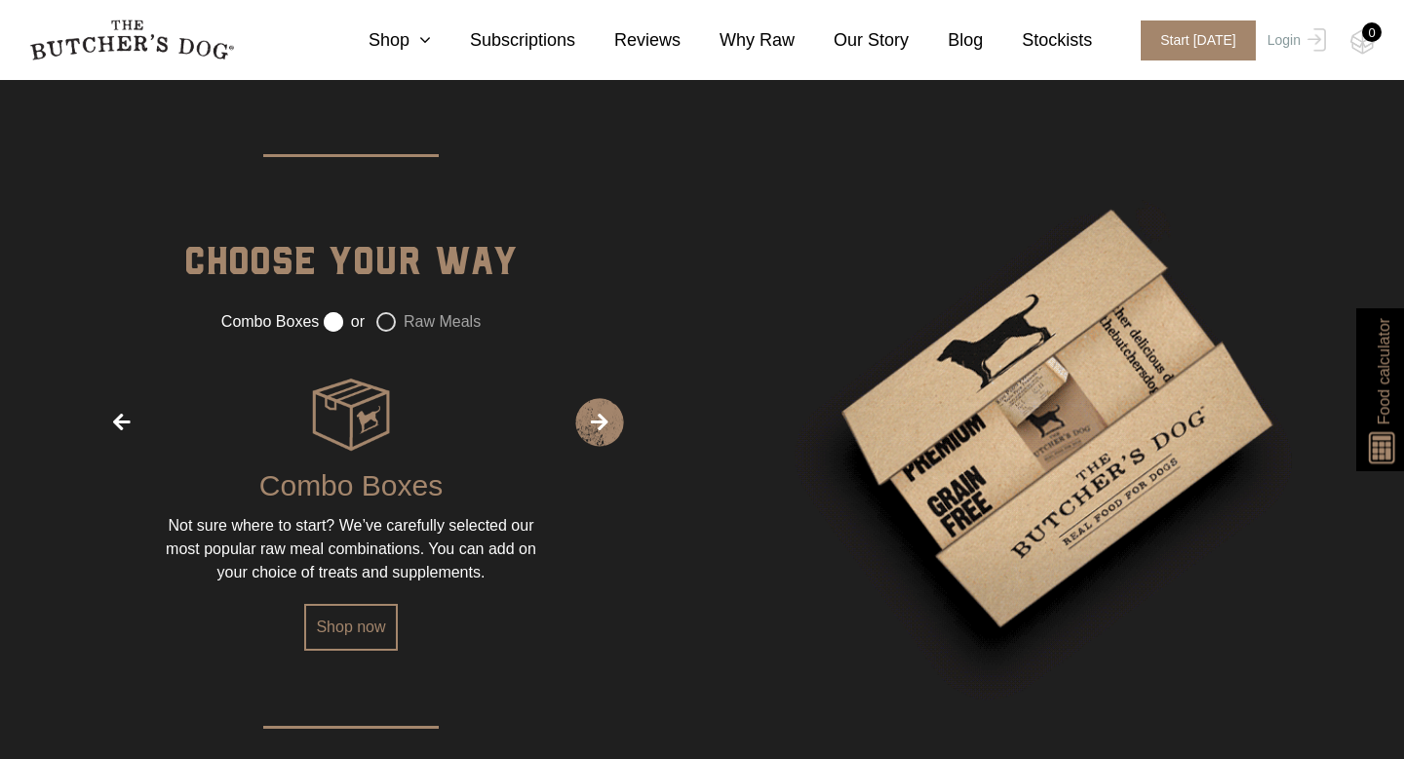
click at [388, 332] on label "Raw Meals" at bounding box center [428, 322] width 104 height 20
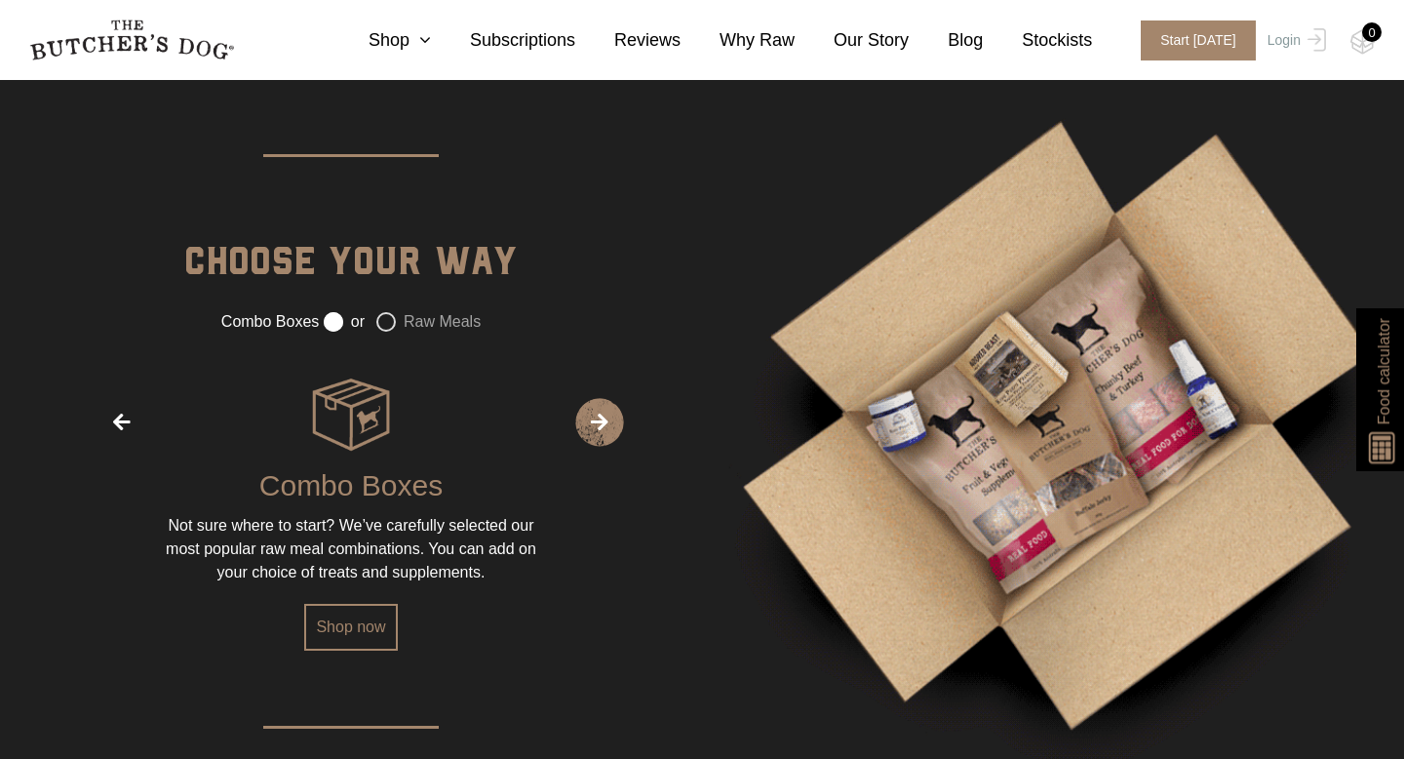
radio input "false"
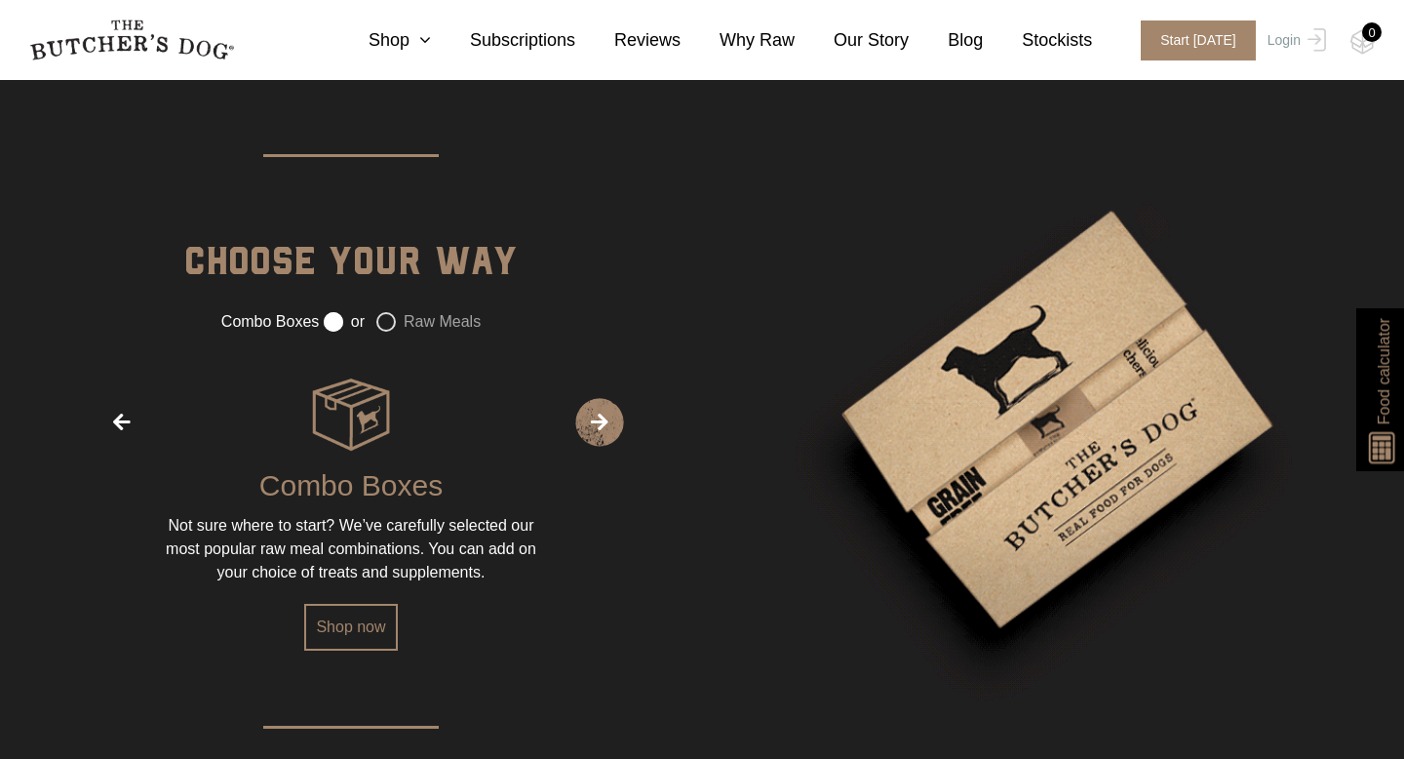
radio input "true"
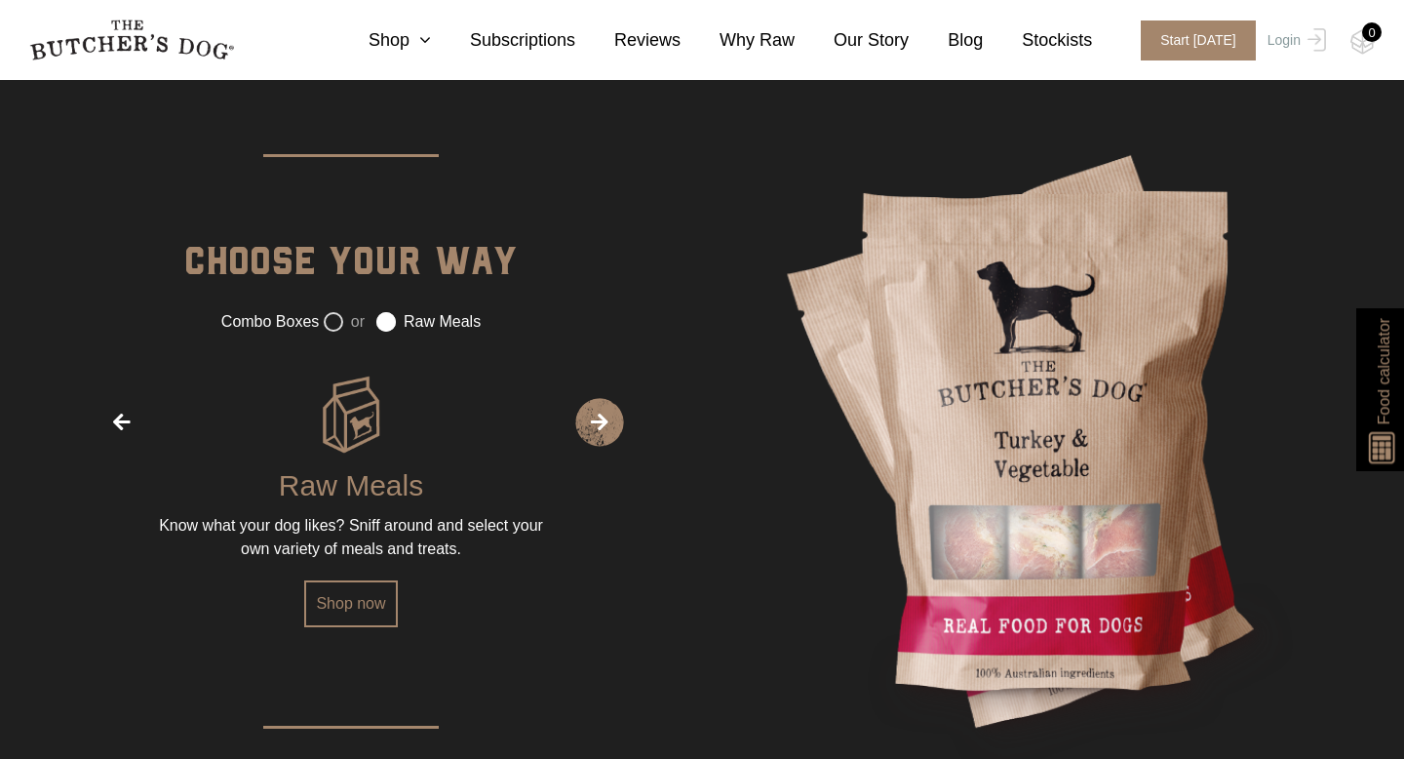
click at [330, 332] on label "or" at bounding box center [344, 322] width 41 height 20
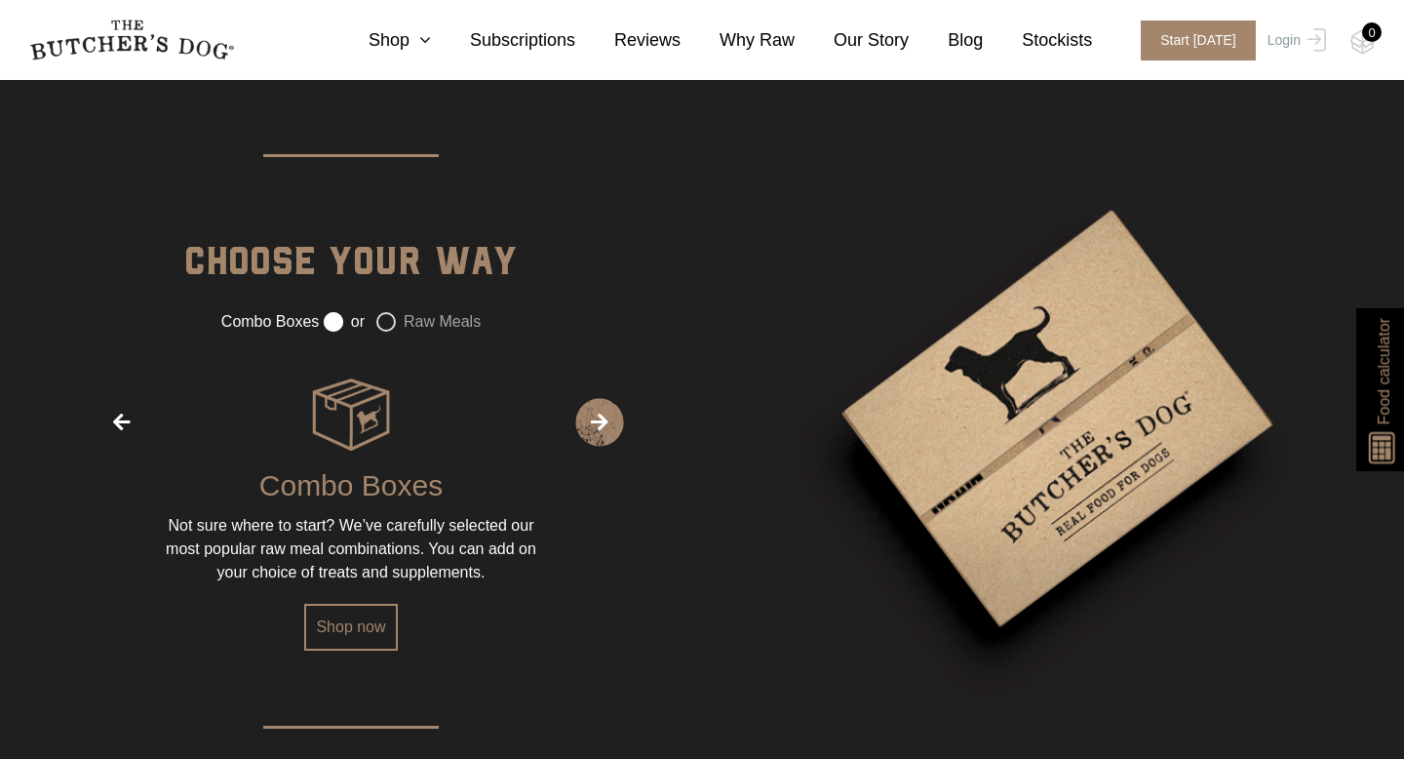
click at [394, 332] on label "Raw Meals" at bounding box center [428, 322] width 104 height 20
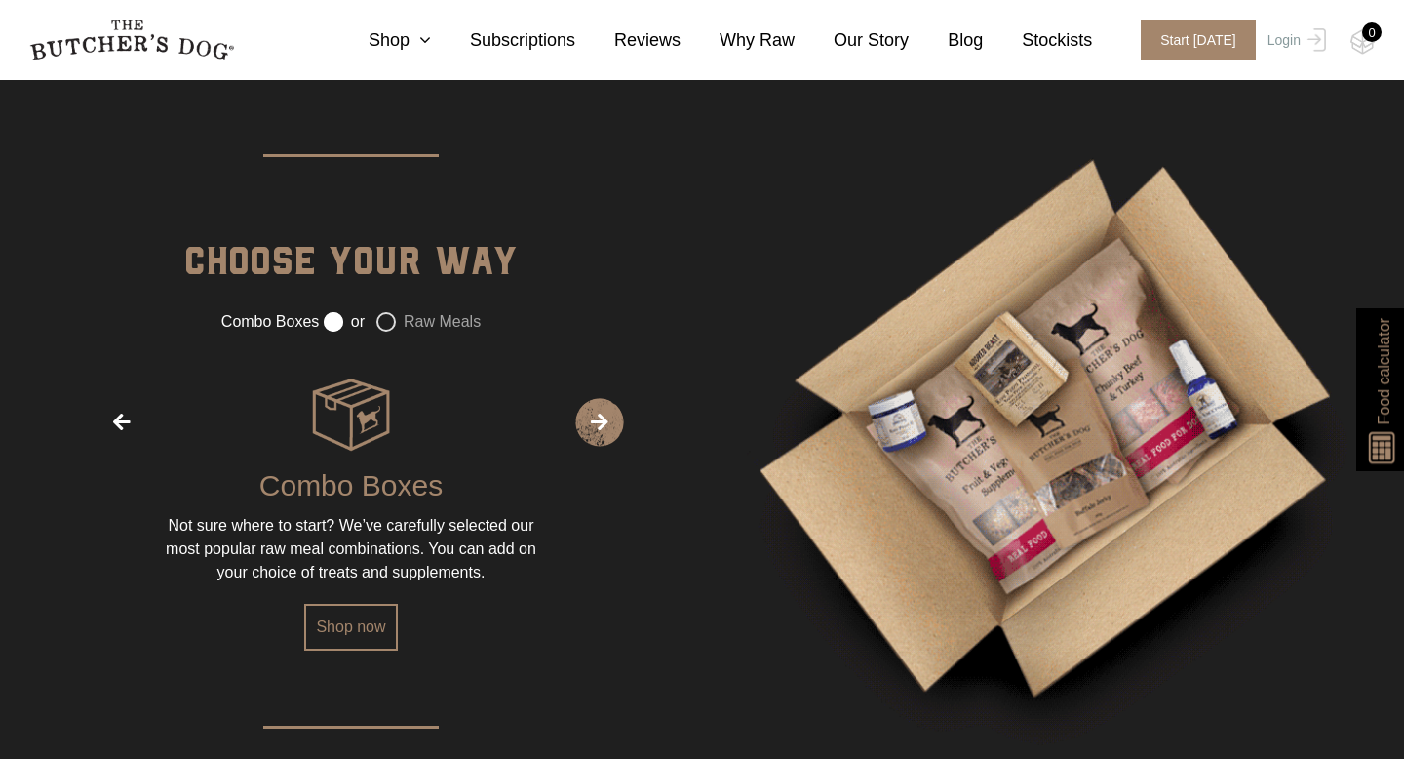
radio input "false"
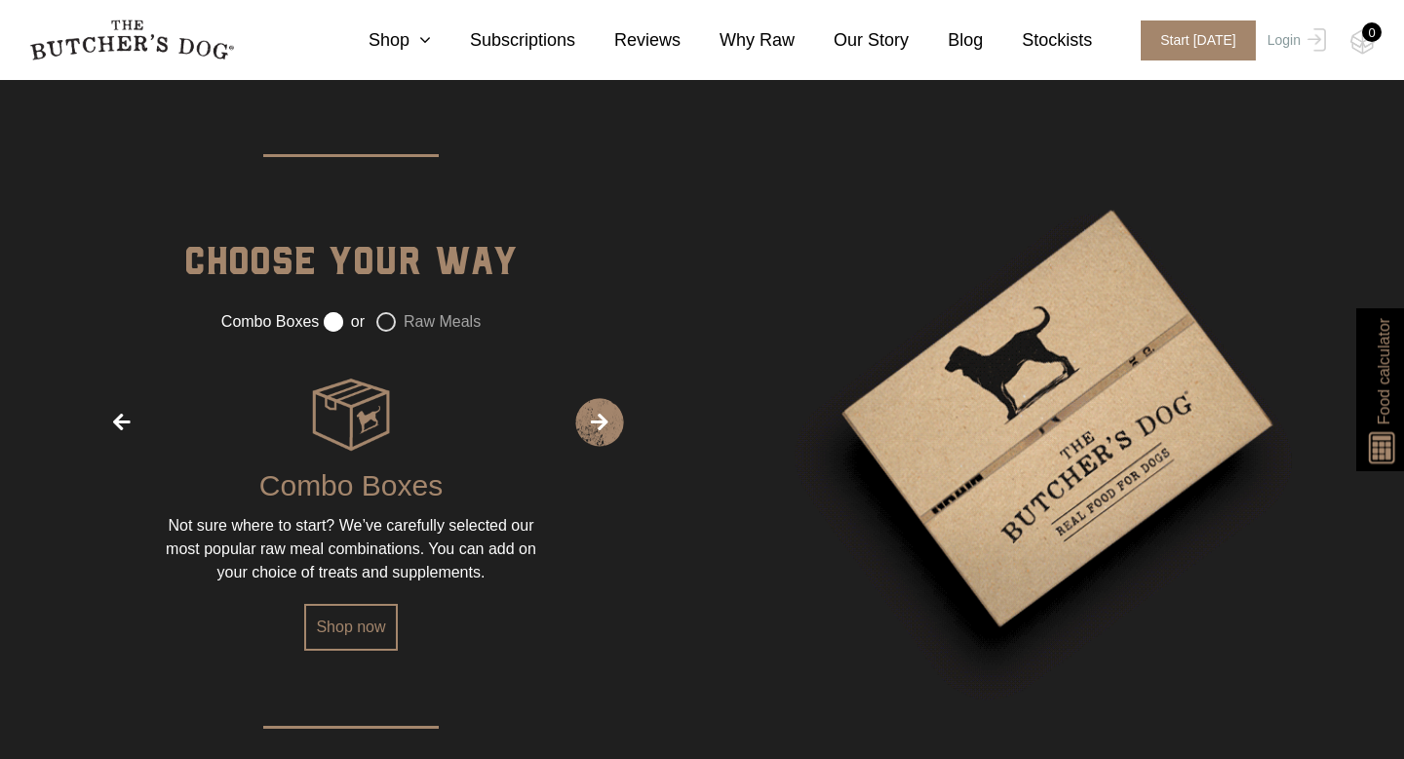
radio input "true"
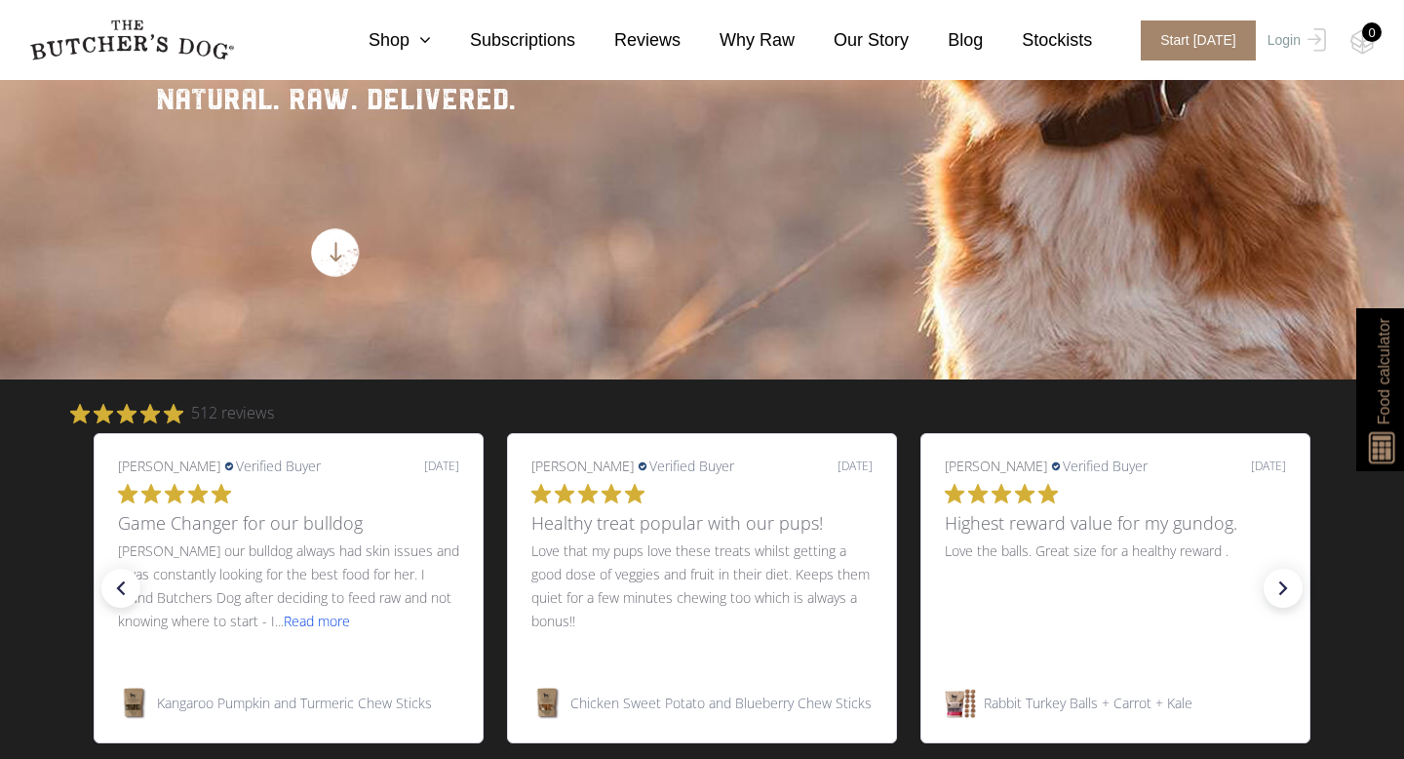
scroll to position [126, 0]
